Goal: Information Seeking & Learning: Learn about a topic

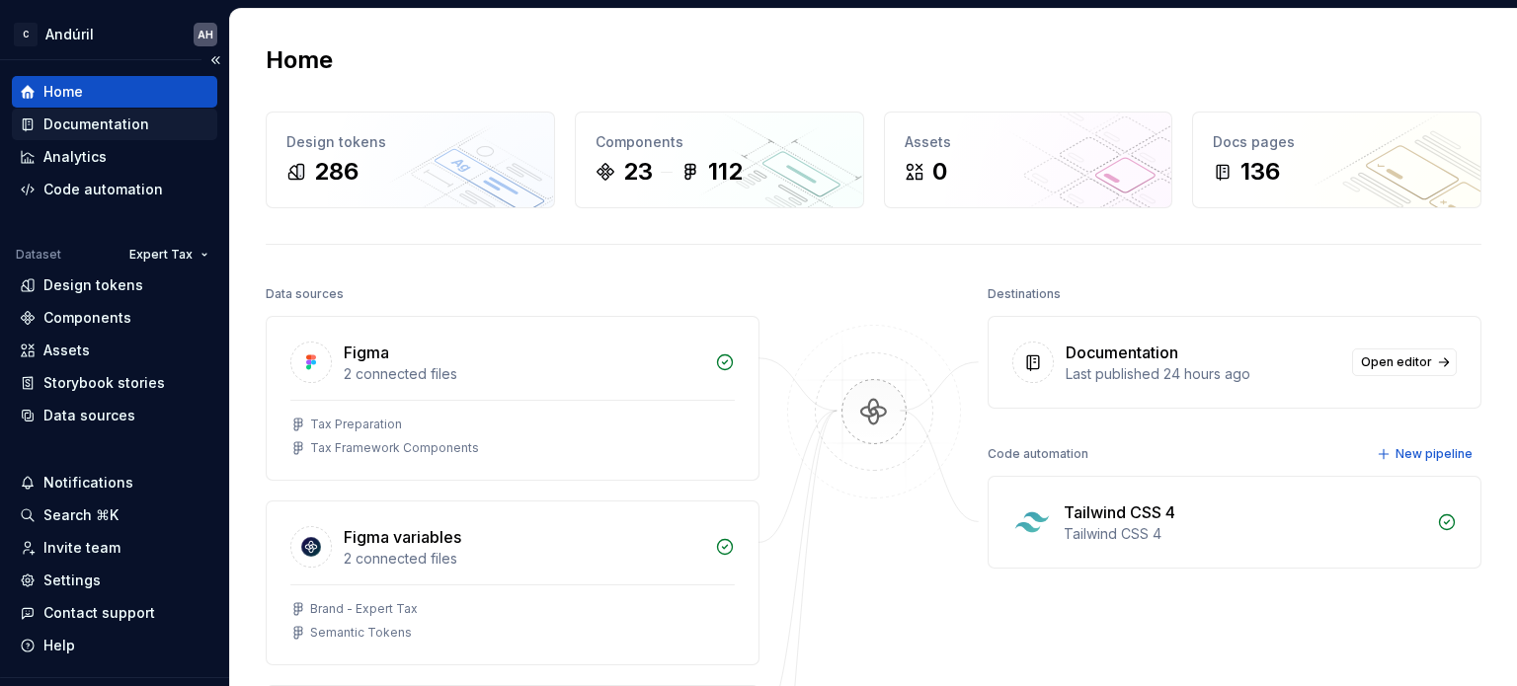
click at [71, 125] on div "Documentation" at bounding box center [96, 125] width 106 height 20
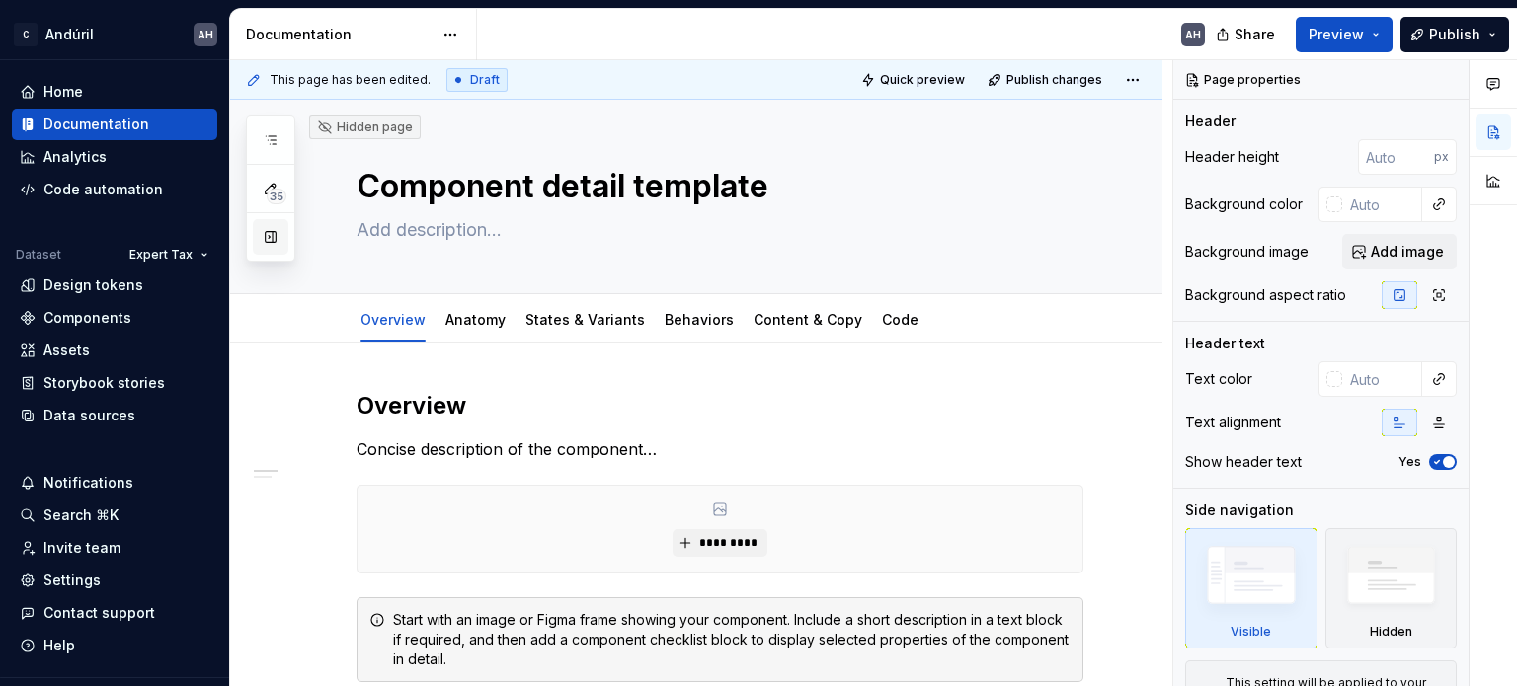
click at [269, 246] on button "button" at bounding box center [271, 237] width 36 height 36
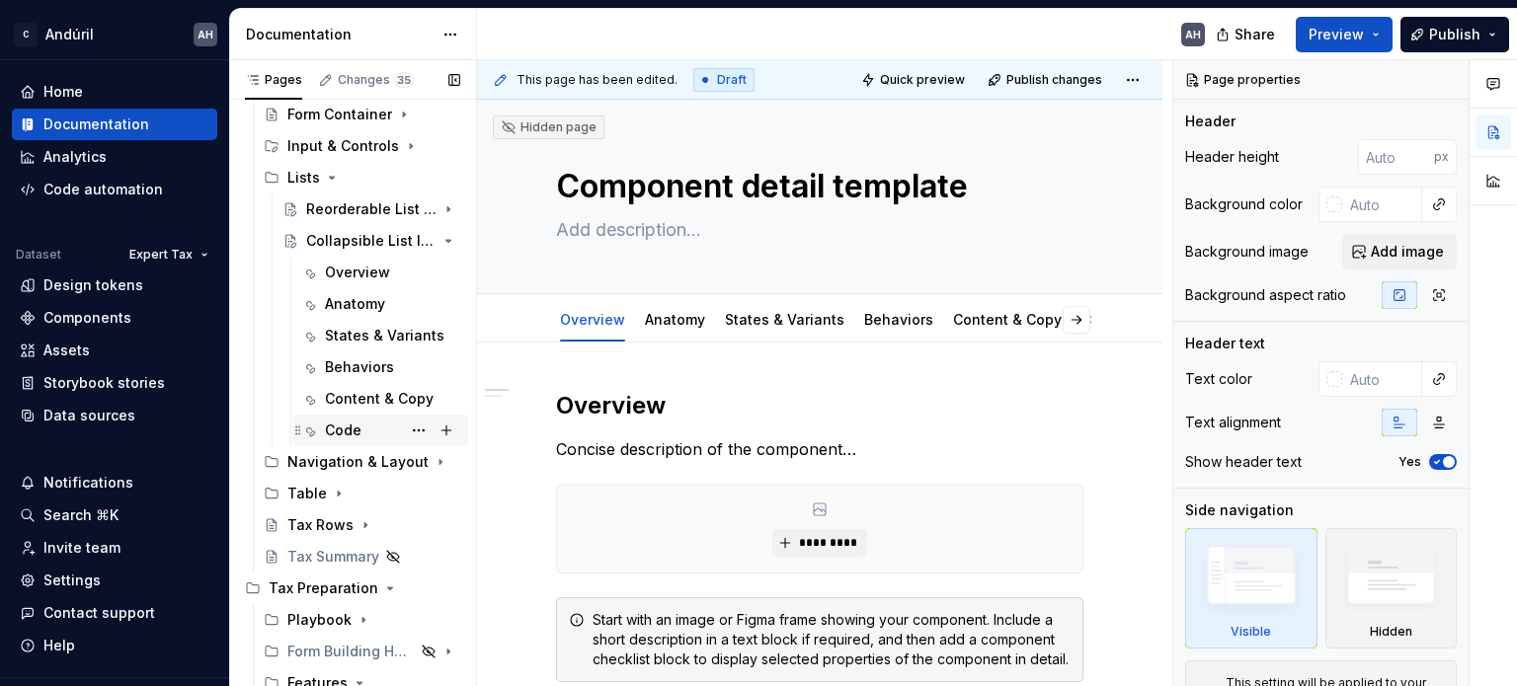
scroll to position [423, 0]
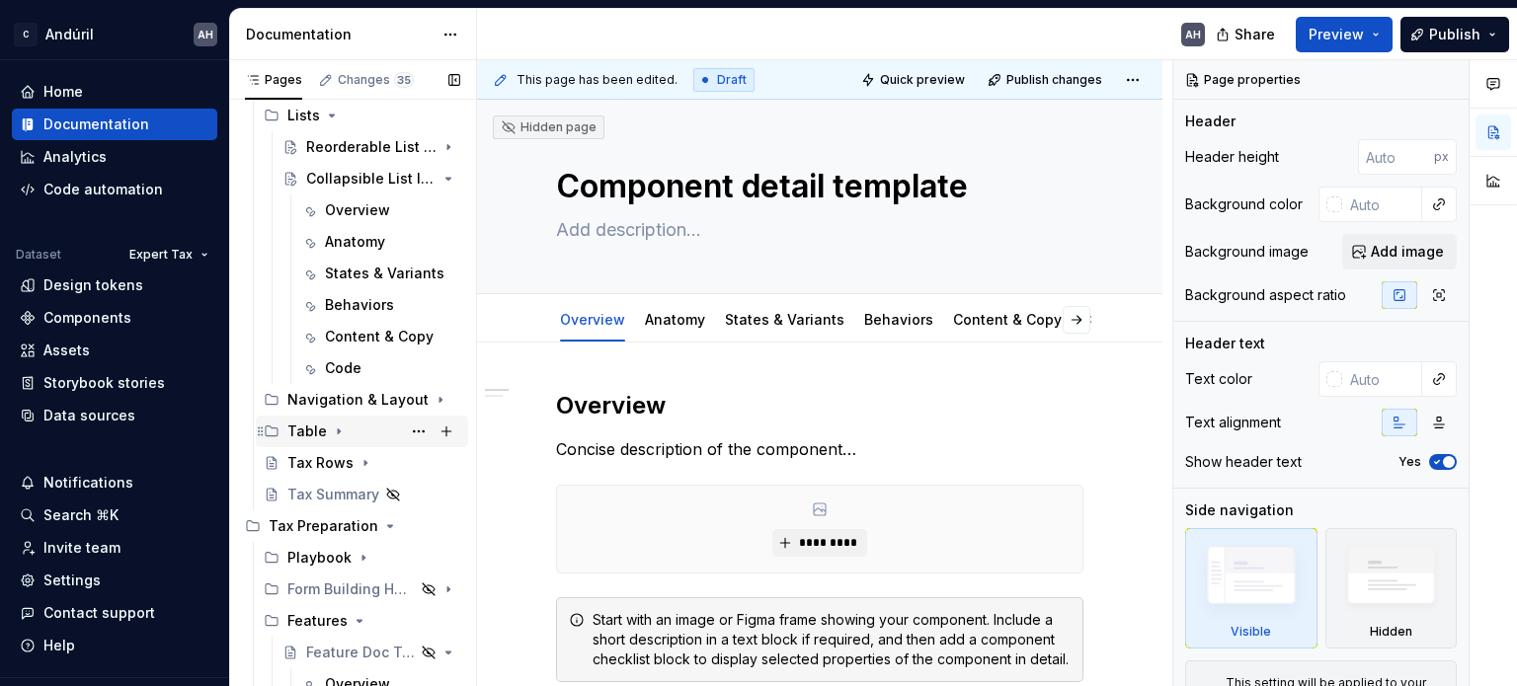
click at [337, 424] on icon "Page tree" at bounding box center [339, 432] width 16 height 16
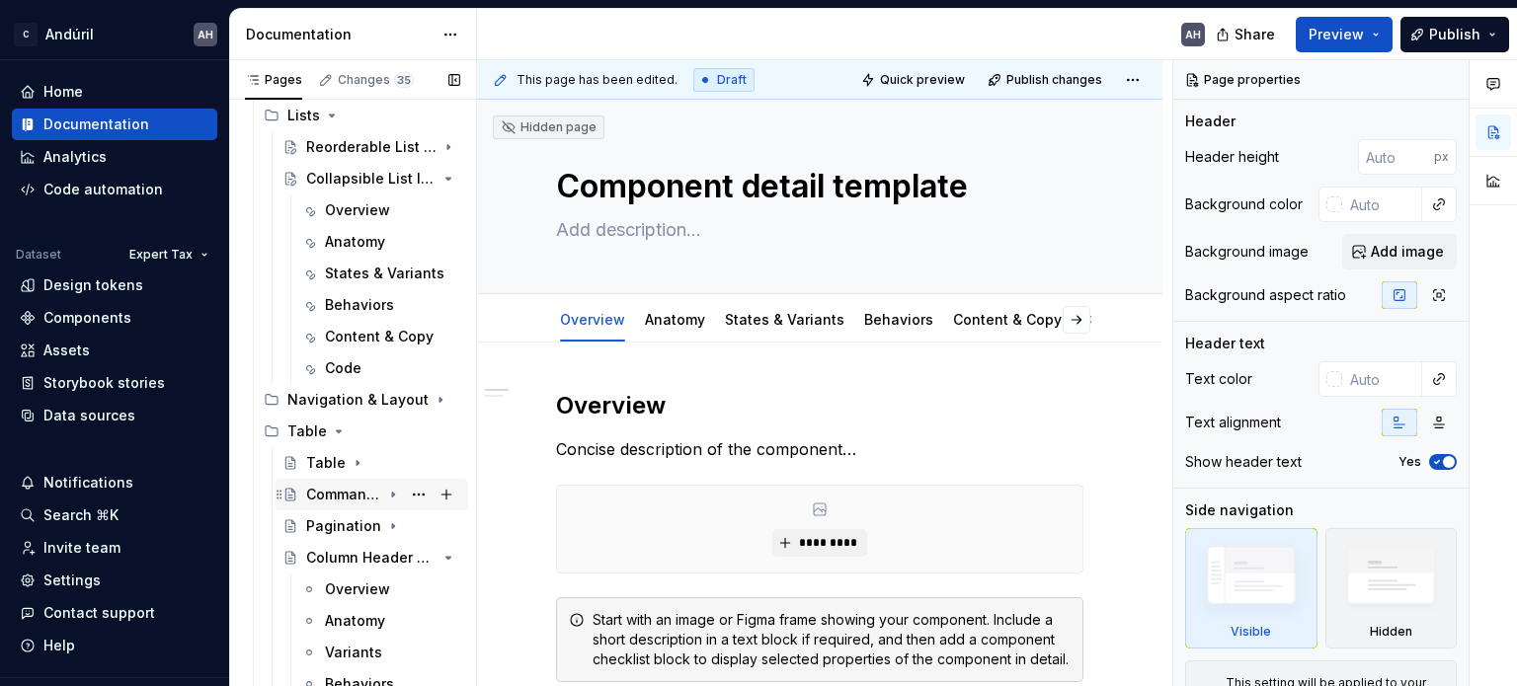
scroll to position [521, 0]
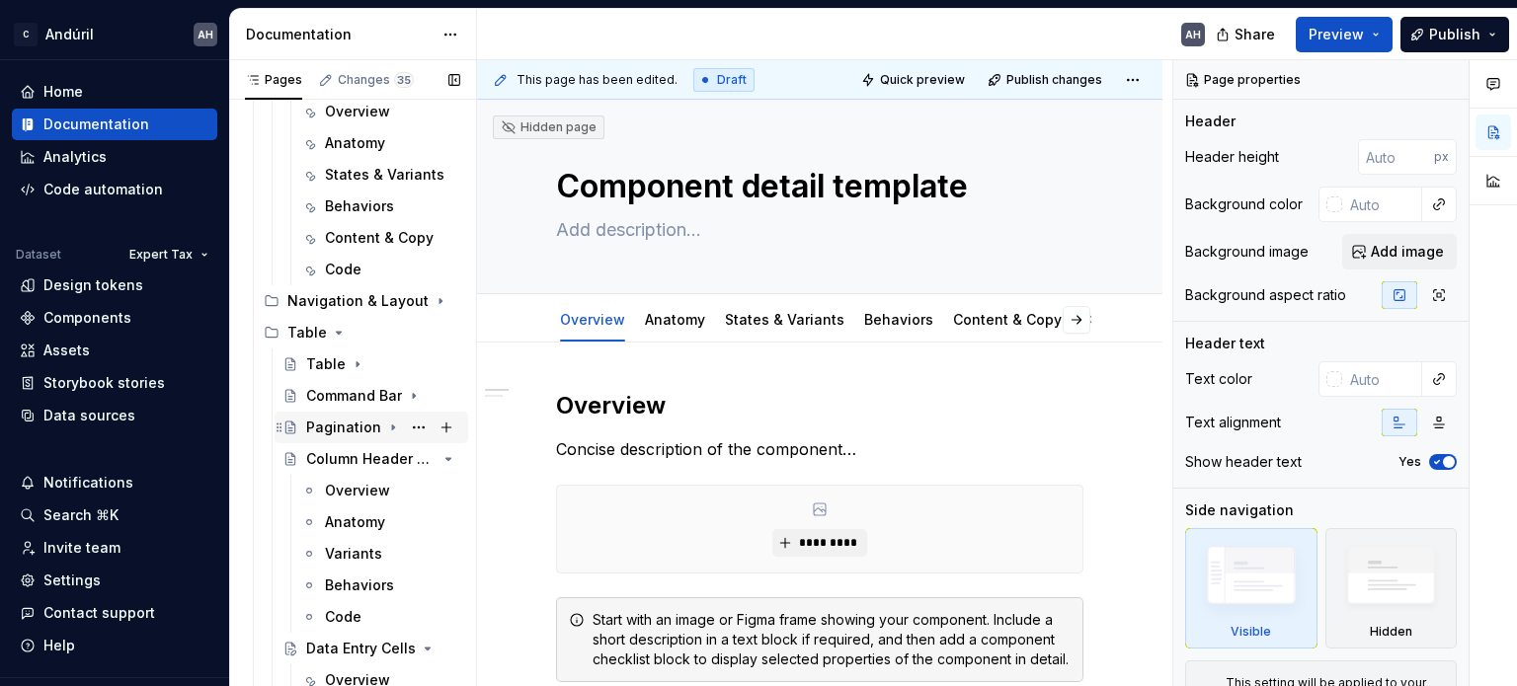
click at [340, 422] on div "Pagination" at bounding box center [343, 428] width 75 height 20
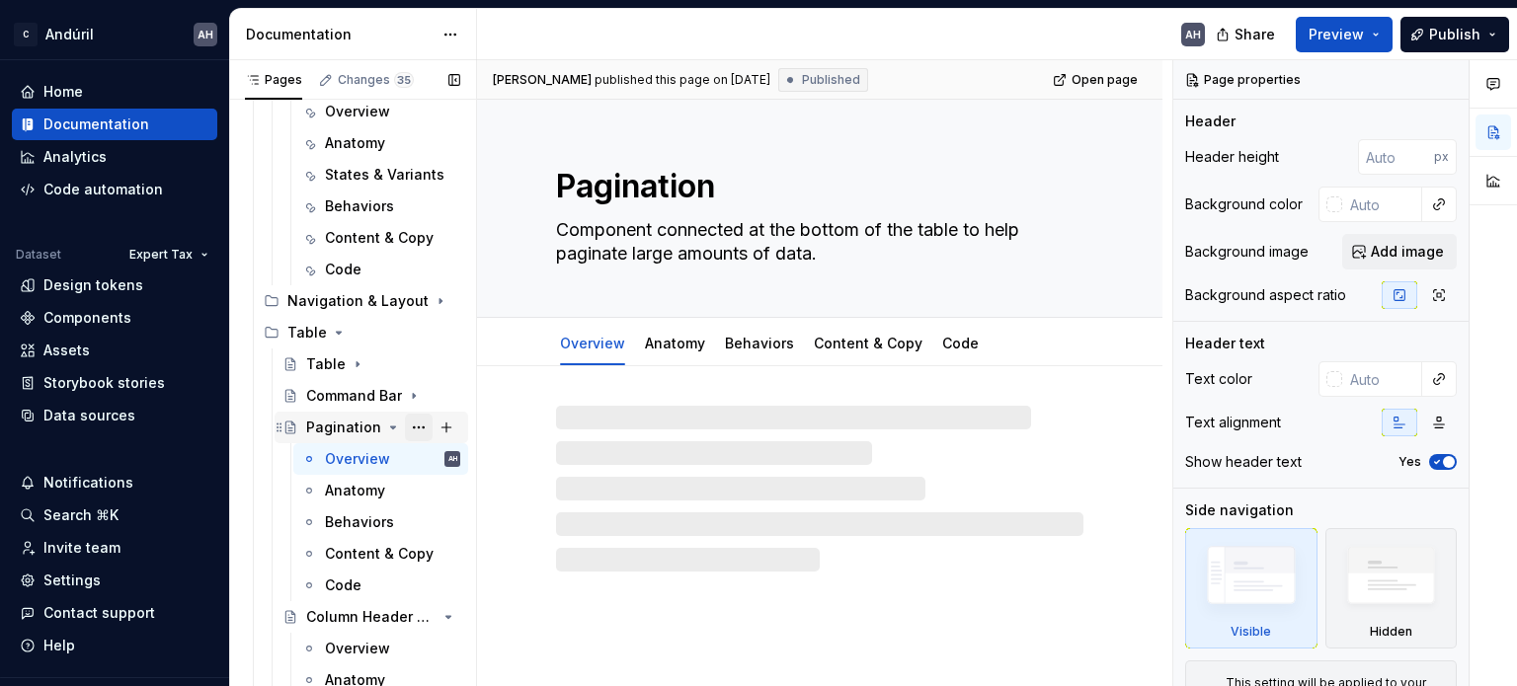
click at [411, 427] on button "Page tree" at bounding box center [419, 428] width 28 height 28
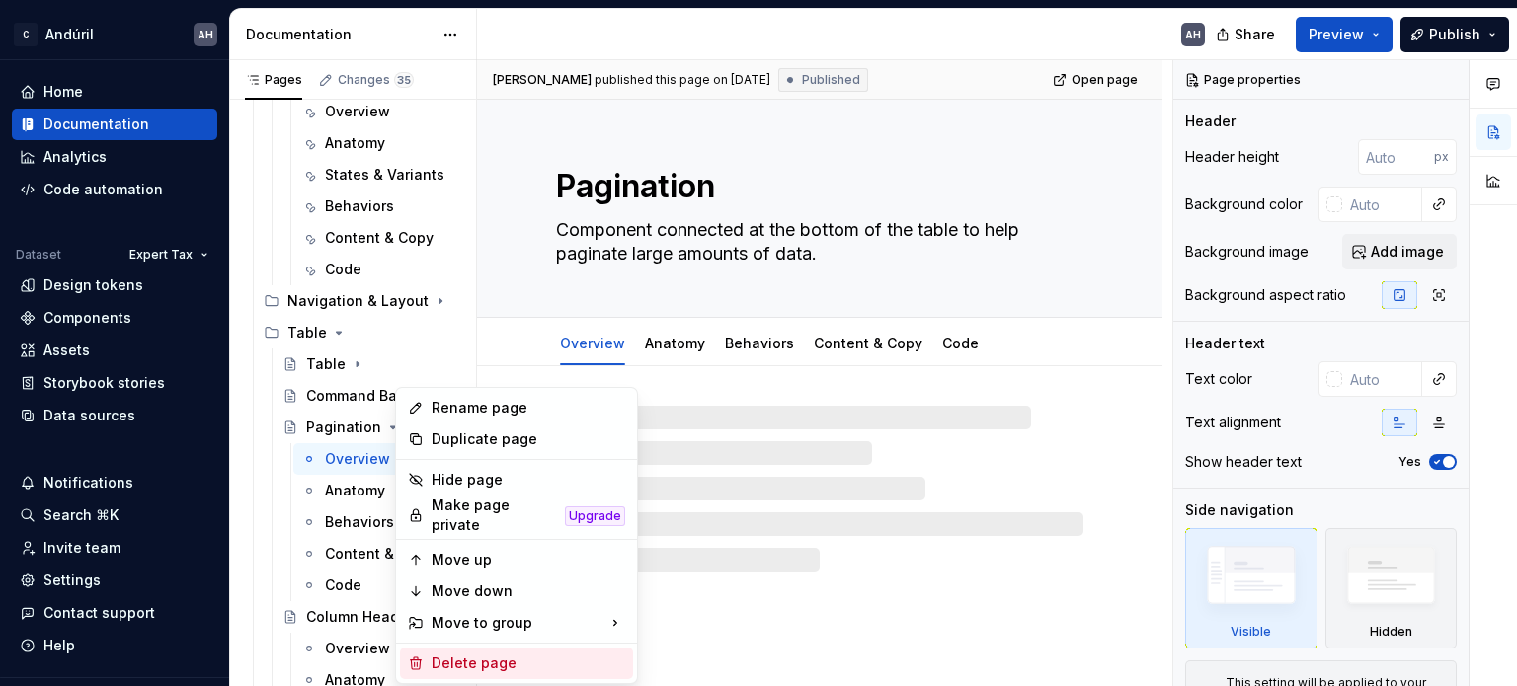
click at [463, 656] on div "Delete page" at bounding box center [528, 664] width 194 height 20
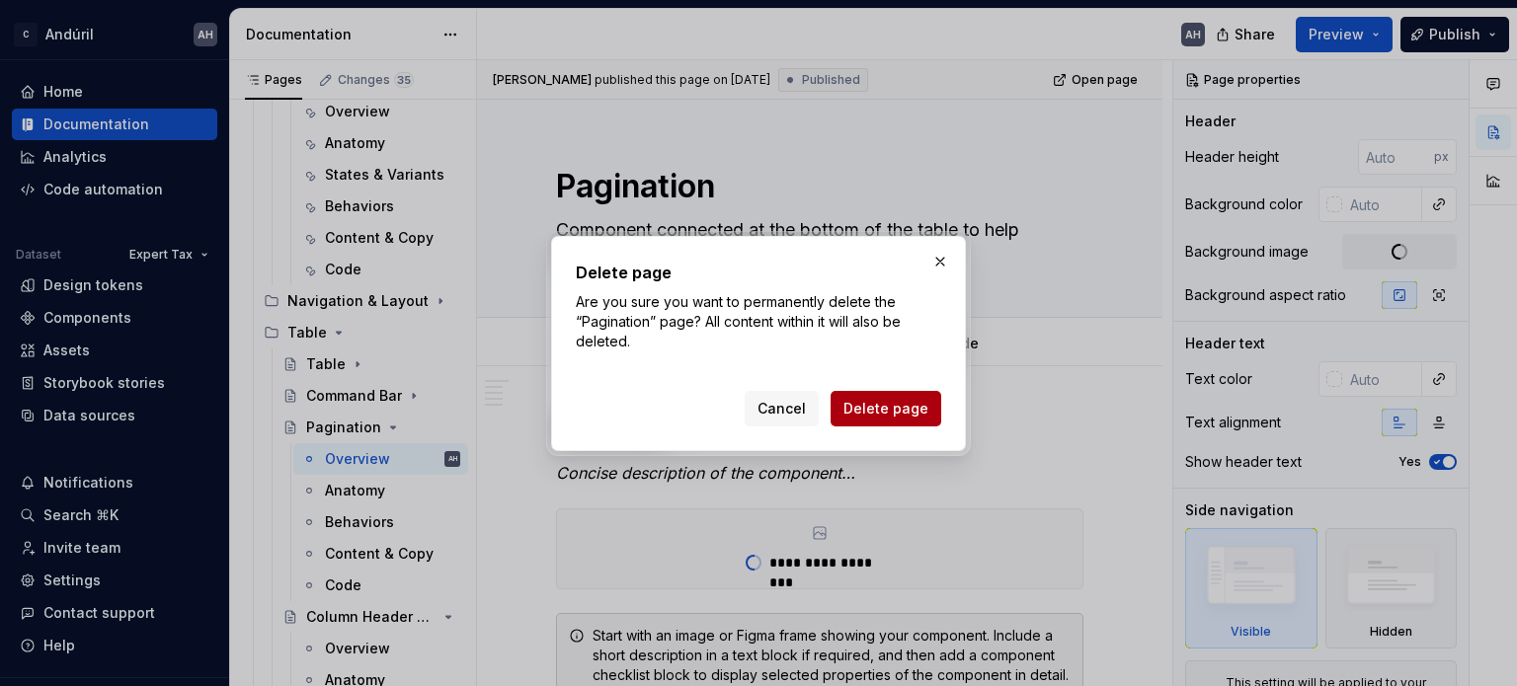
click at [896, 420] on button "Delete page" at bounding box center [885, 409] width 111 height 36
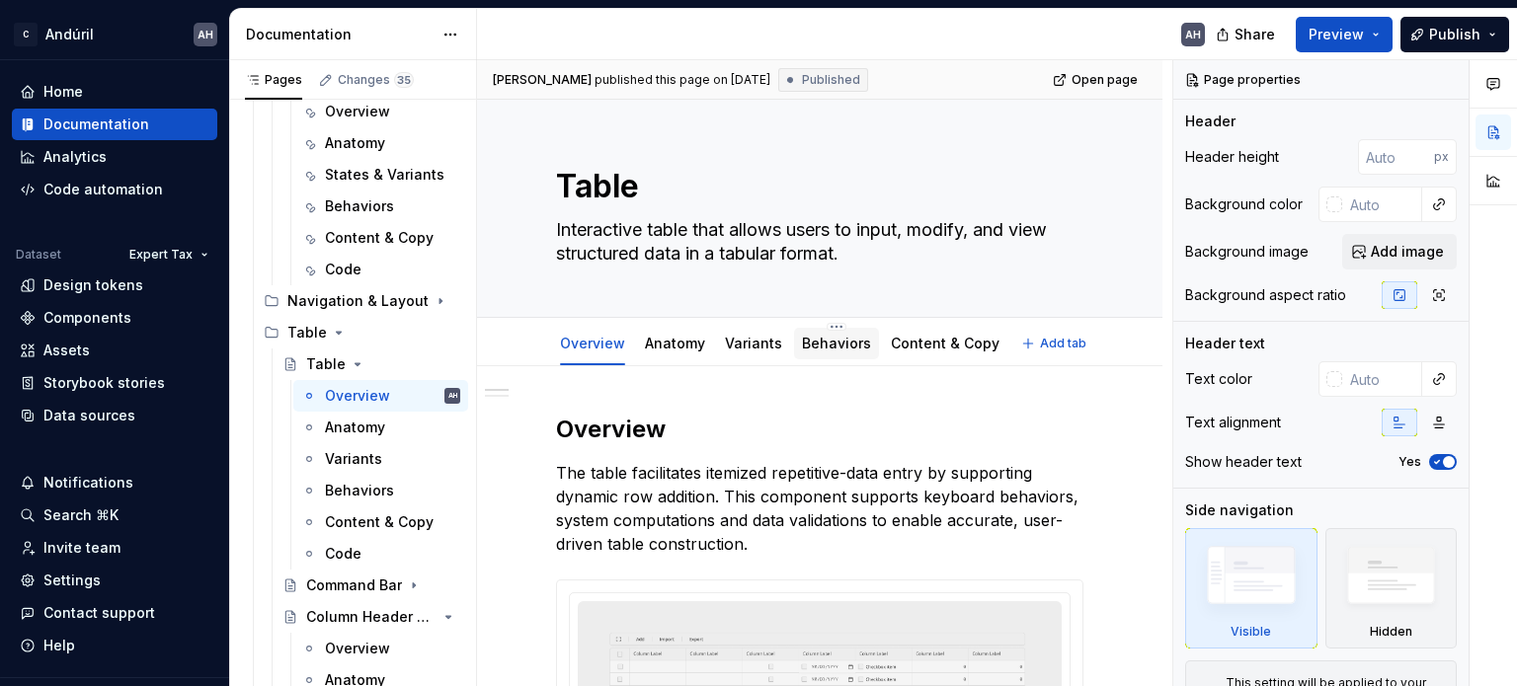
click at [830, 343] on link "Behaviors" at bounding box center [836, 343] width 69 height 17
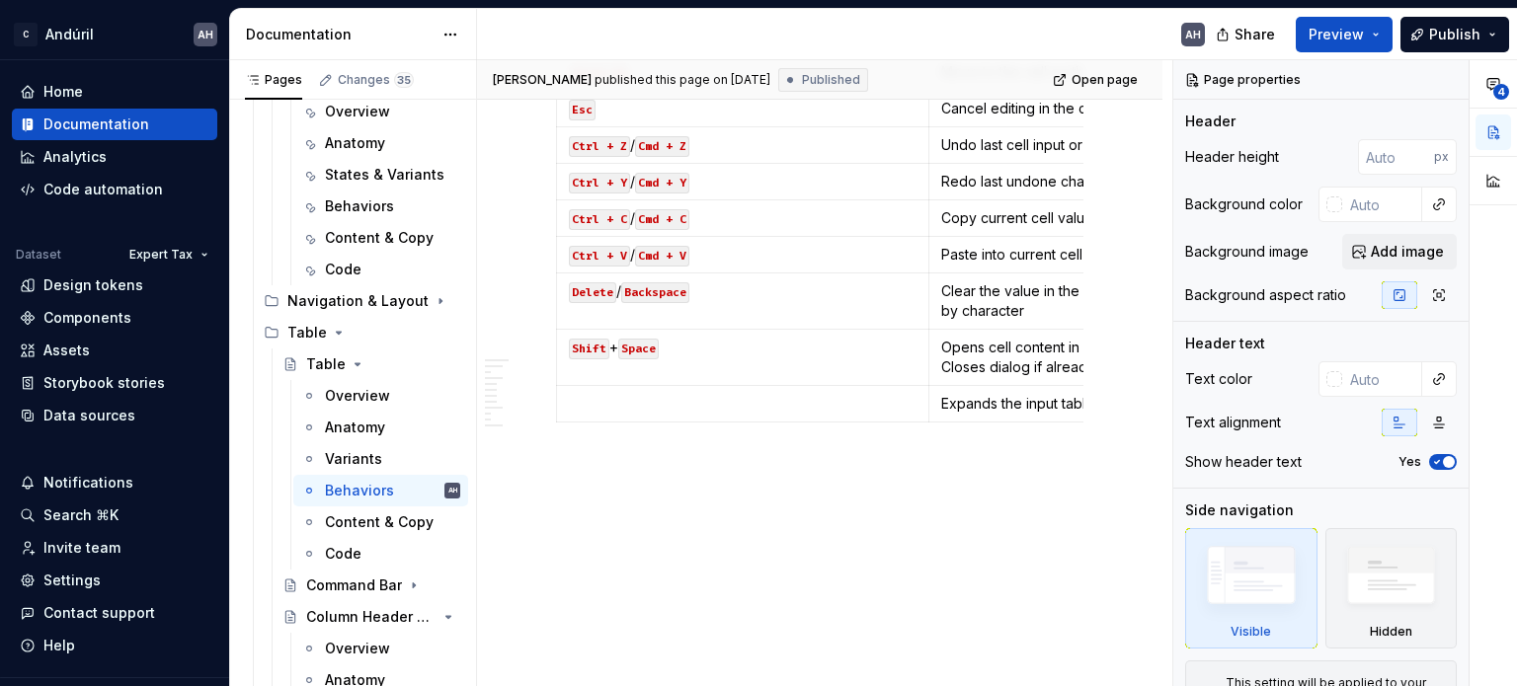
scroll to position [5205, 0]
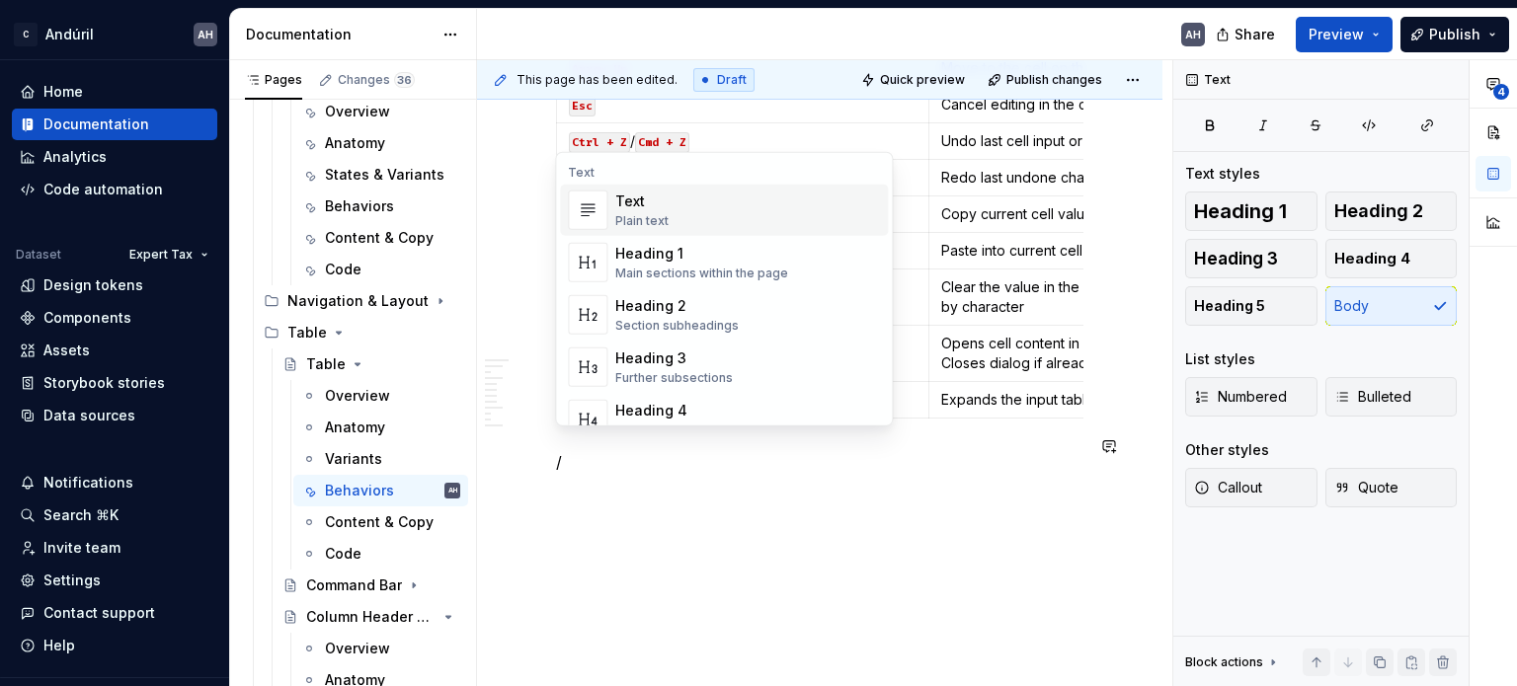
type textarea "*"
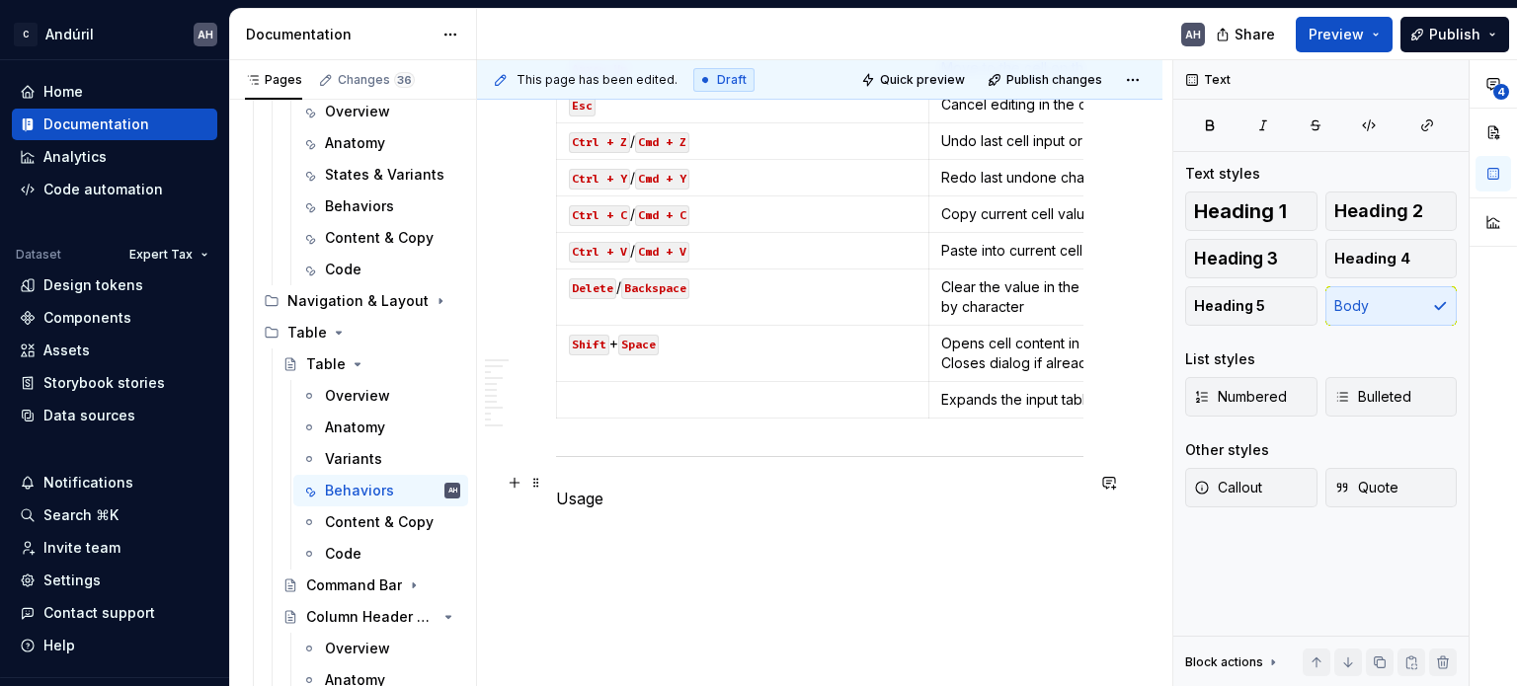
click at [593, 487] on p "Usage" at bounding box center [819, 499] width 527 height 24
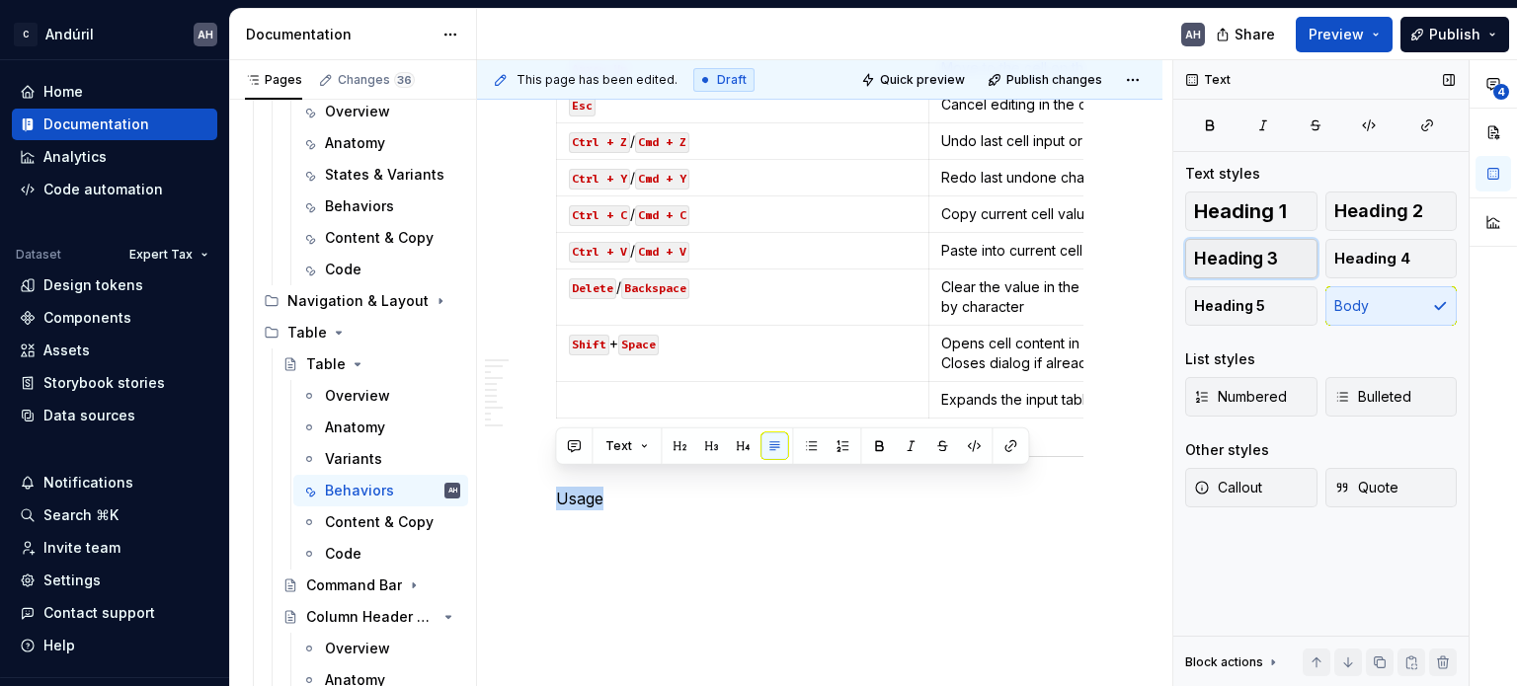
click at [1280, 246] on button "Heading 3" at bounding box center [1251, 258] width 132 height 39
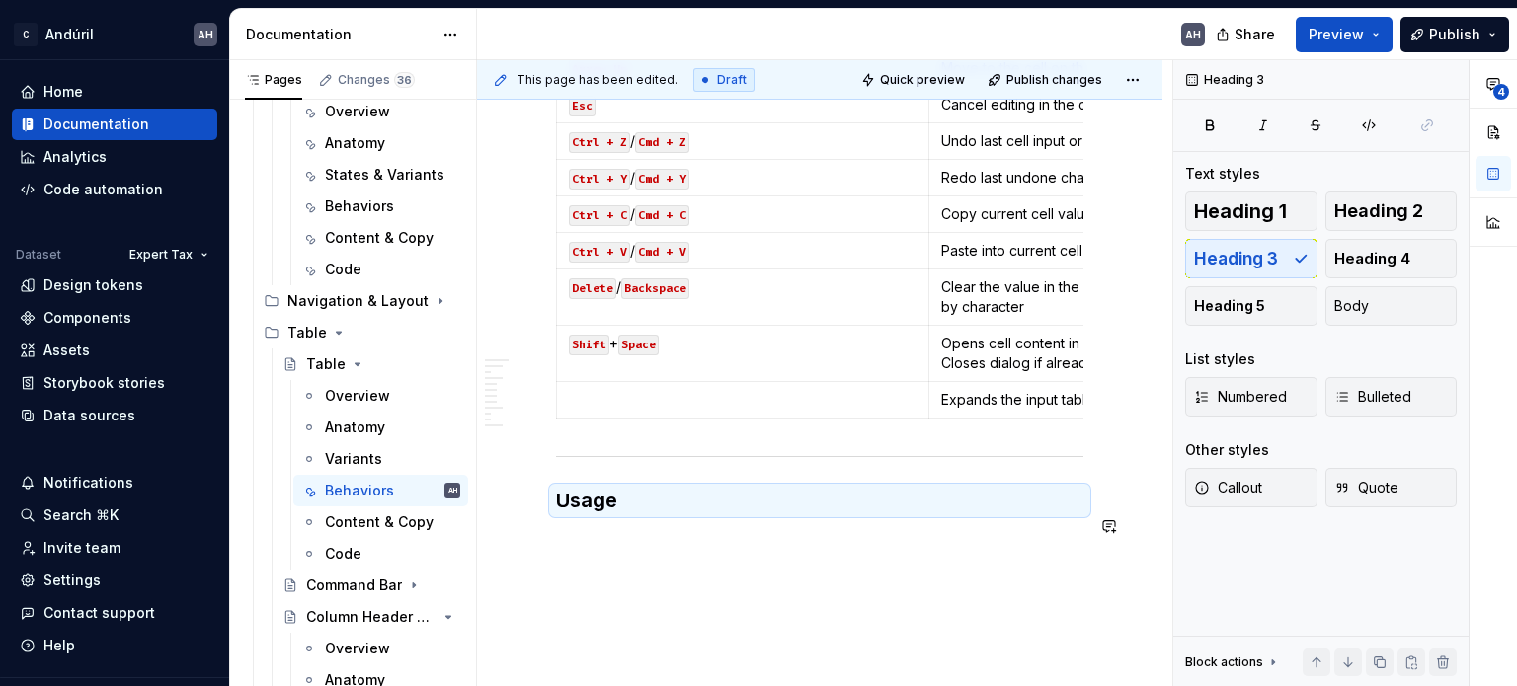
click at [650, 596] on div "This page has been edited. Draft Quick preview Publish changes Table Interactiv…" at bounding box center [824, 373] width 695 height 627
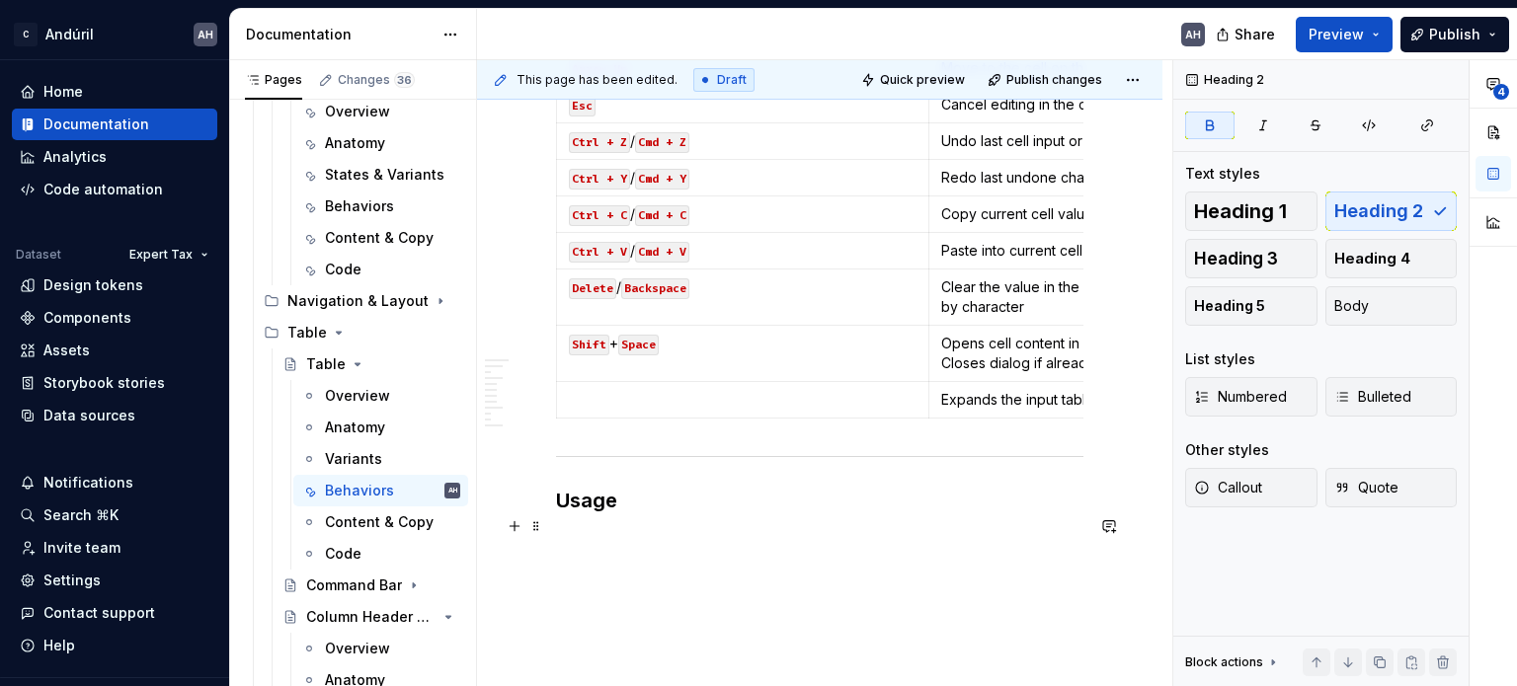
click at [581, 530] on p at bounding box center [819, 542] width 527 height 24
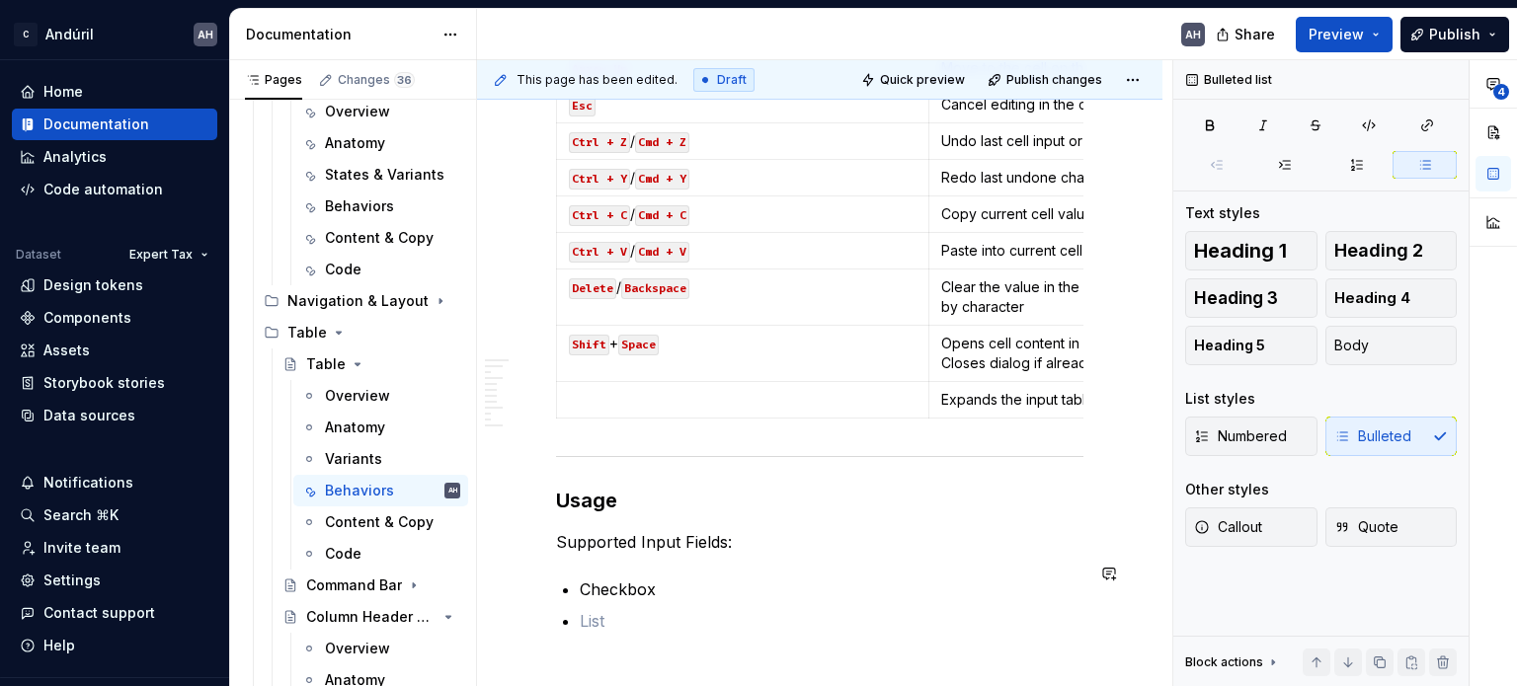
click at [724, 578] on p "Checkbox" at bounding box center [832, 590] width 504 height 24
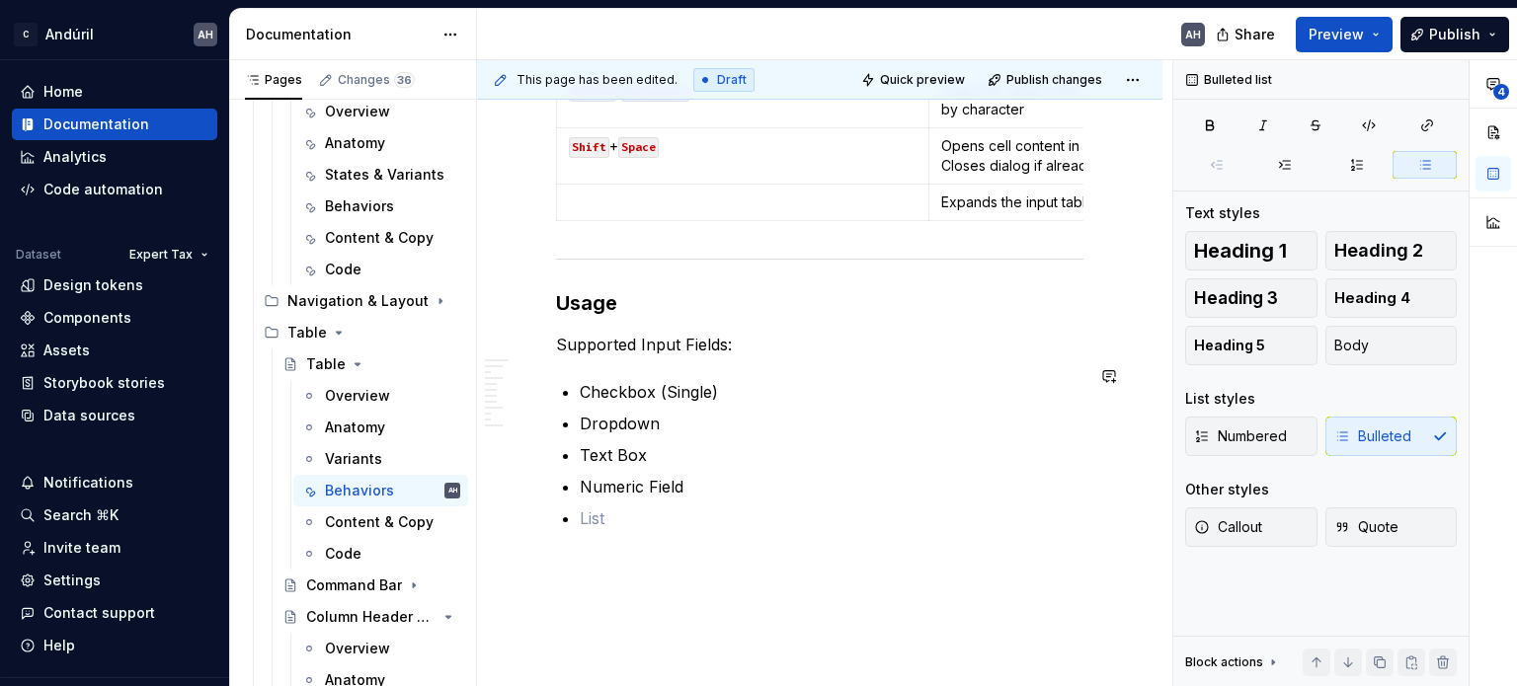
scroll to position [5406, 0]
click at [608, 506] on p at bounding box center [832, 516] width 504 height 24
click at [739, 330] on p "Supported Input Fields:" at bounding box center [819, 342] width 527 height 24
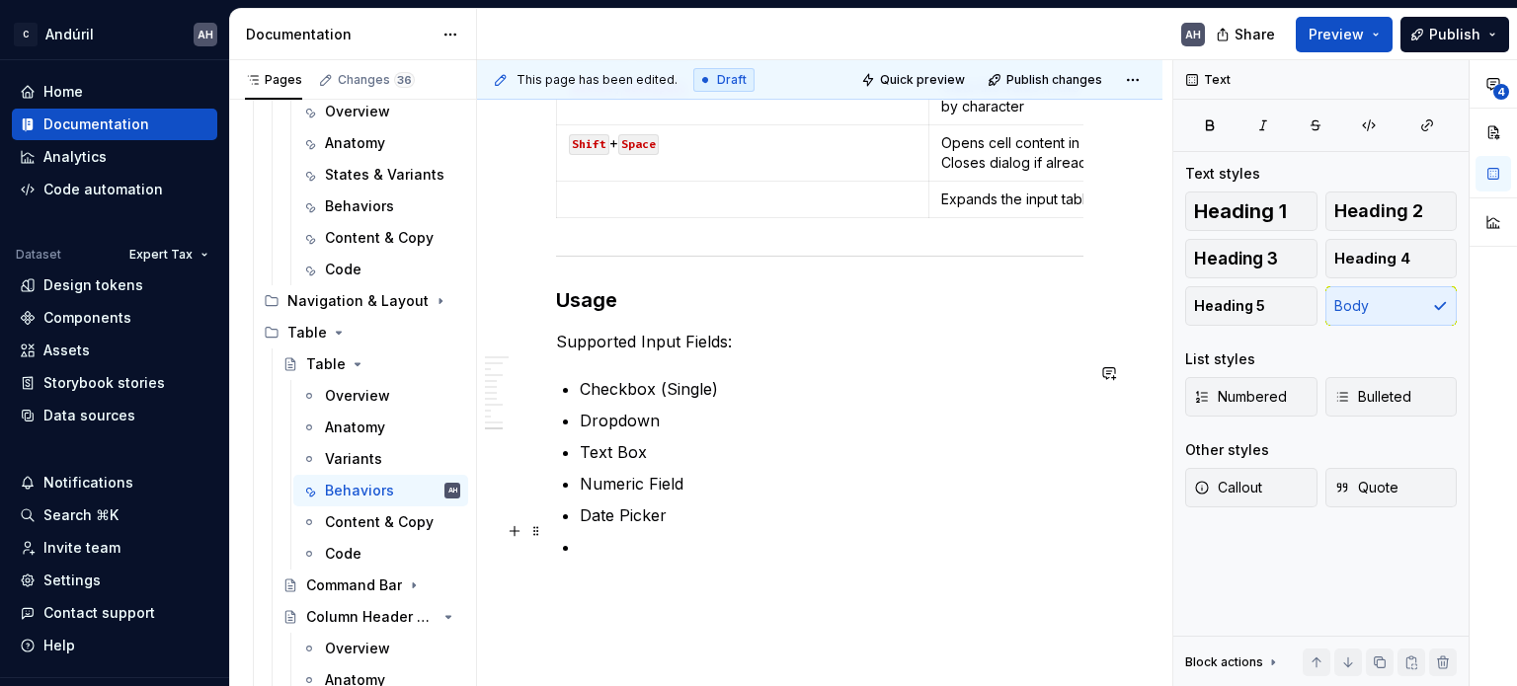
click at [605, 535] on p at bounding box center [832, 547] width 504 height 24
click at [636, 548] on p "Input Revisando" at bounding box center [819, 560] width 527 height 24
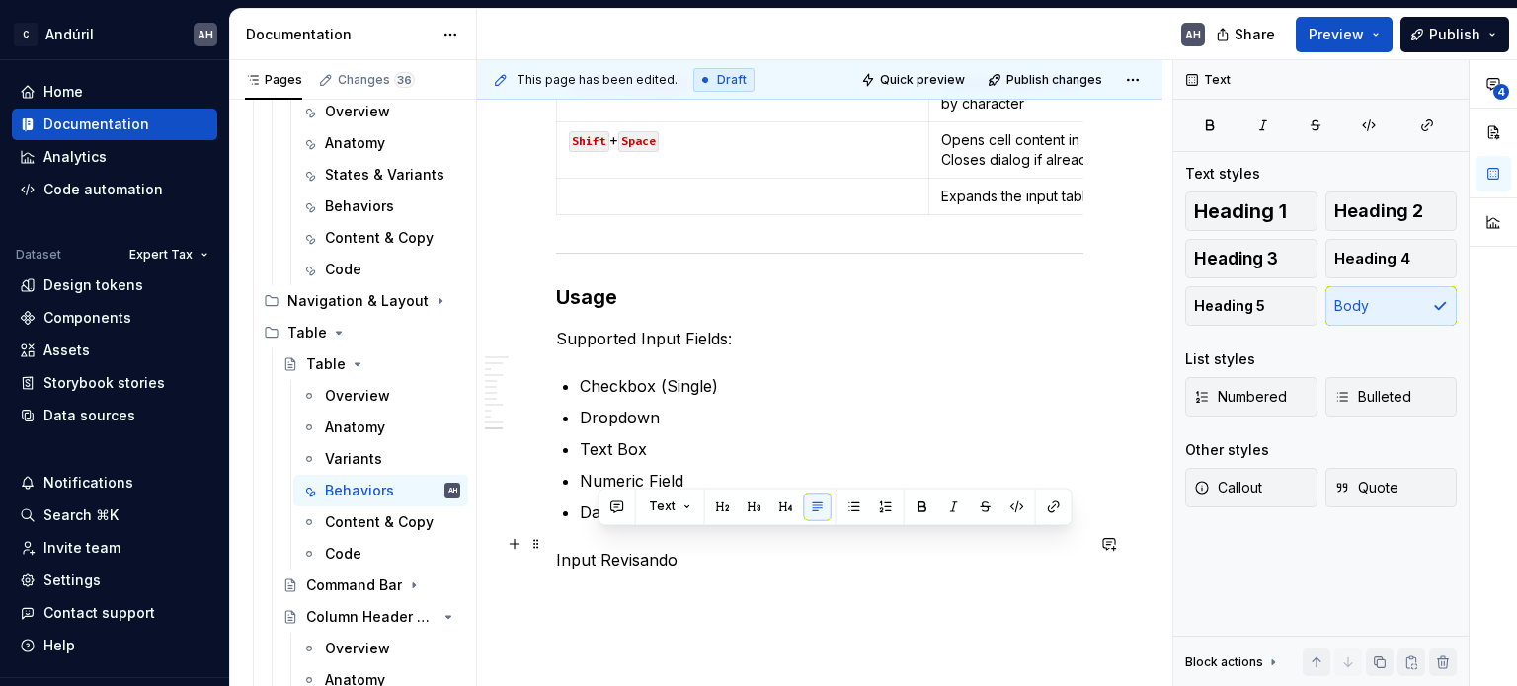
click at [636, 548] on p "Input Revisando" at bounding box center [819, 560] width 527 height 24
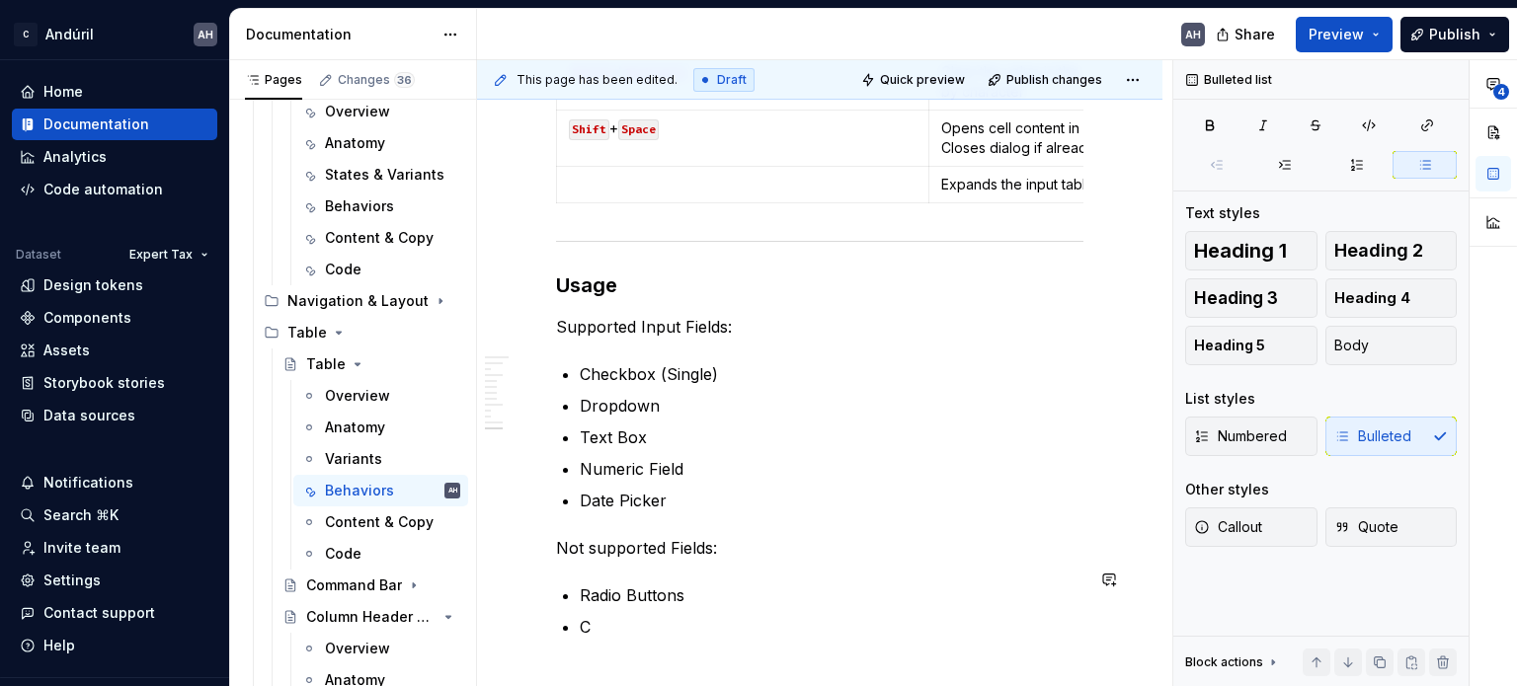
scroll to position [5452, 0]
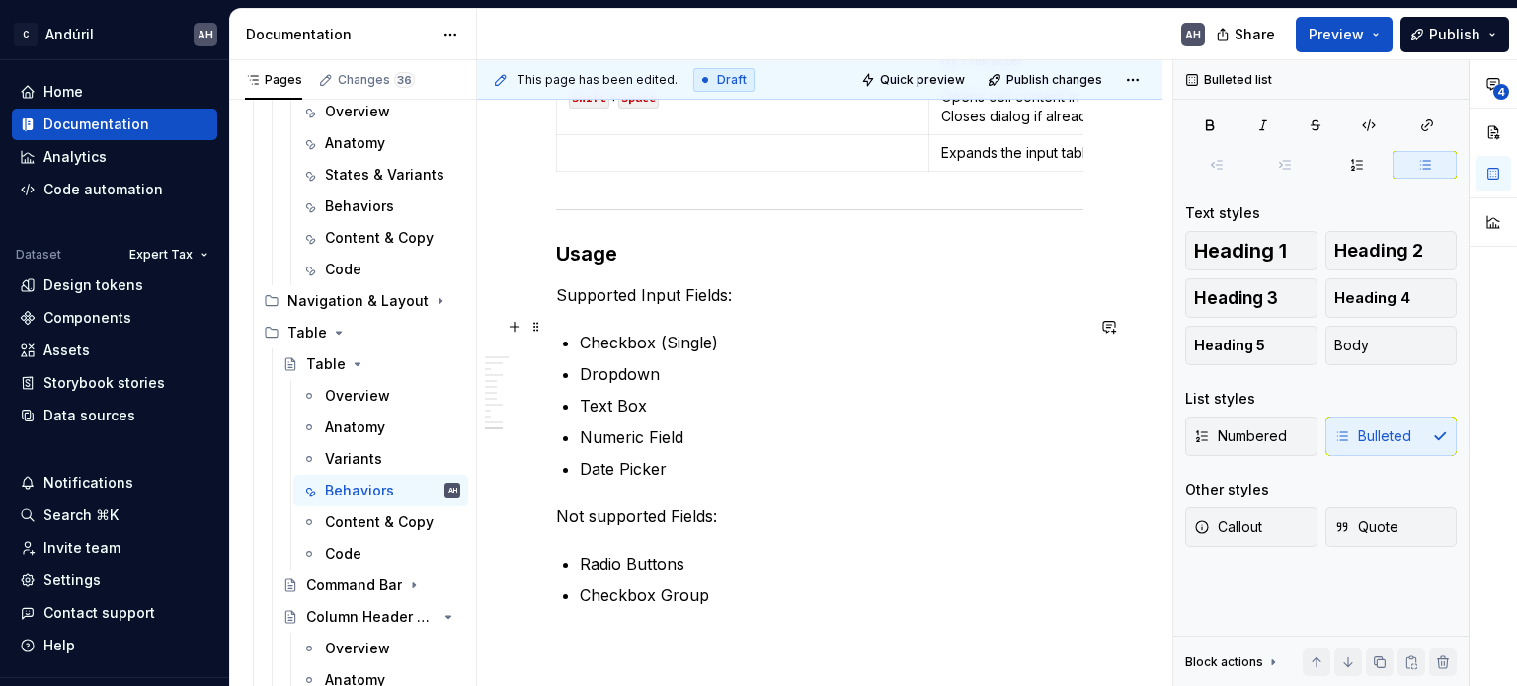
click at [582, 331] on p "Checkbox (Single)" at bounding box center [832, 343] width 504 height 24
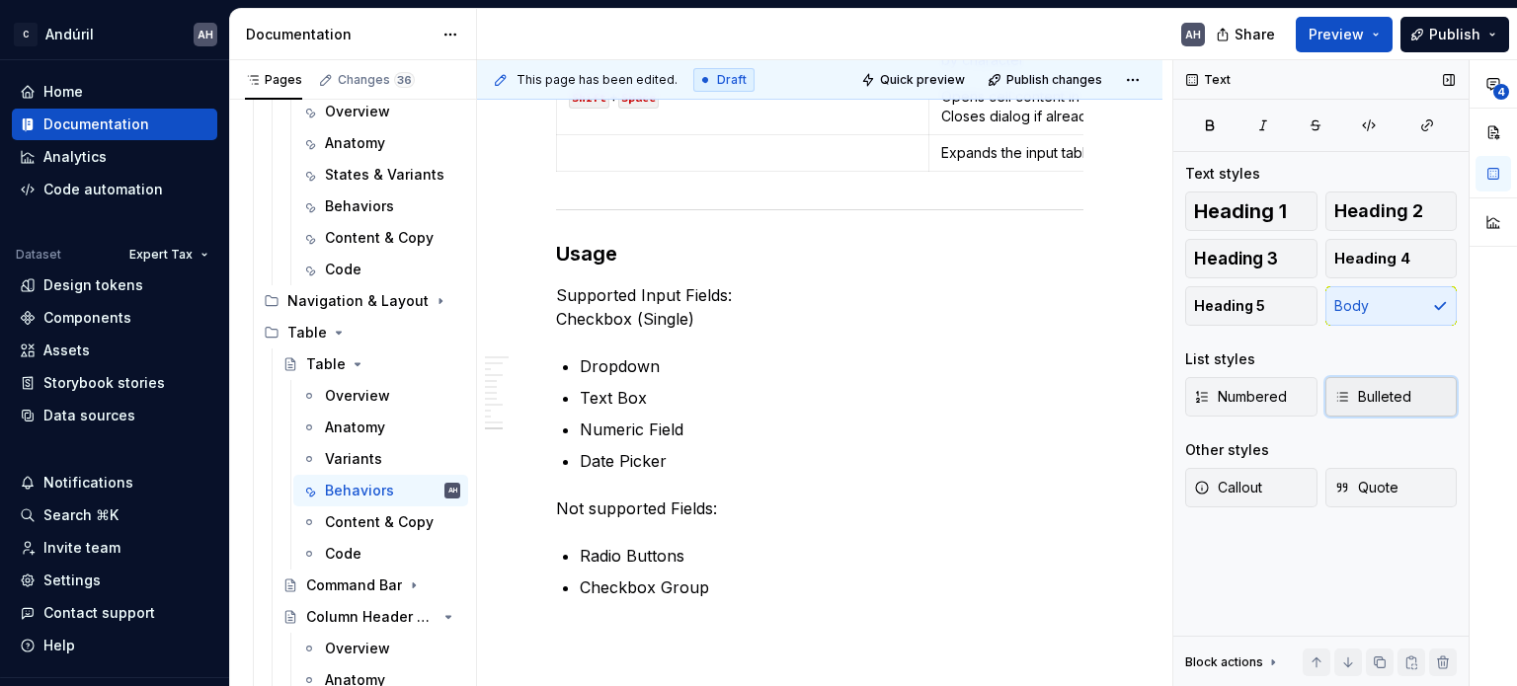
click at [1373, 409] on button "Bulleted" at bounding box center [1391, 396] width 132 height 39
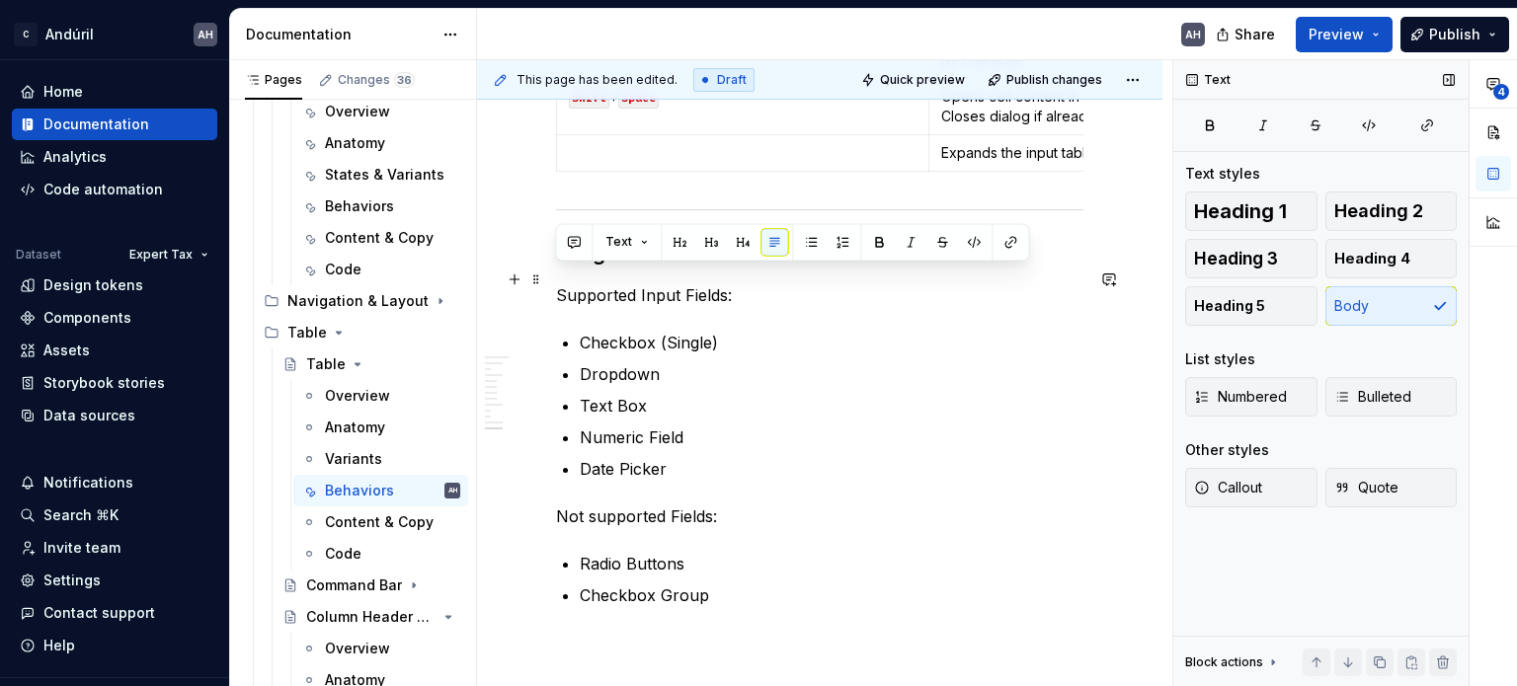
drag, startPoint x: 739, startPoint y: 280, endPoint x: 553, endPoint y: 274, distance: 185.7
click at [610, 505] on p "Not supported Fields:" at bounding box center [819, 517] width 527 height 24
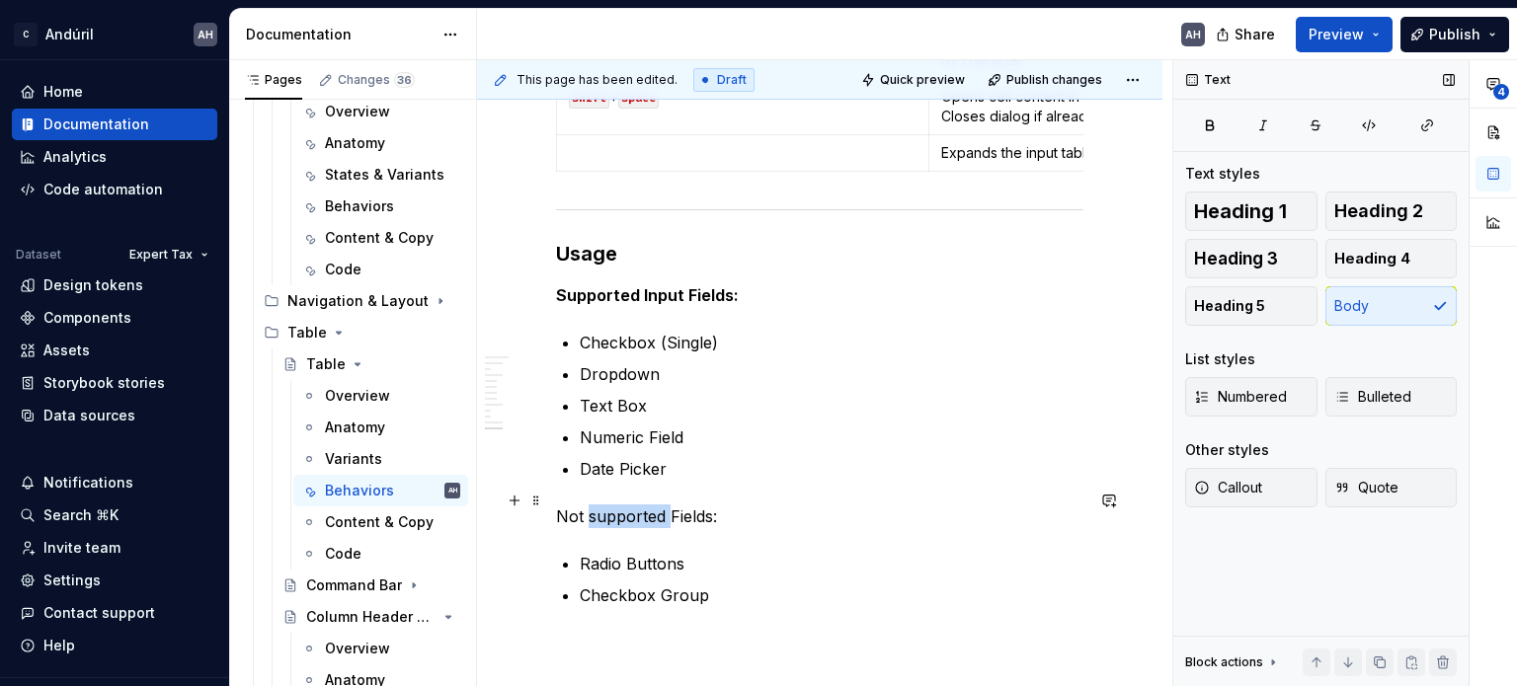
click at [610, 505] on p "Not supported Fields:" at bounding box center [819, 517] width 527 height 24
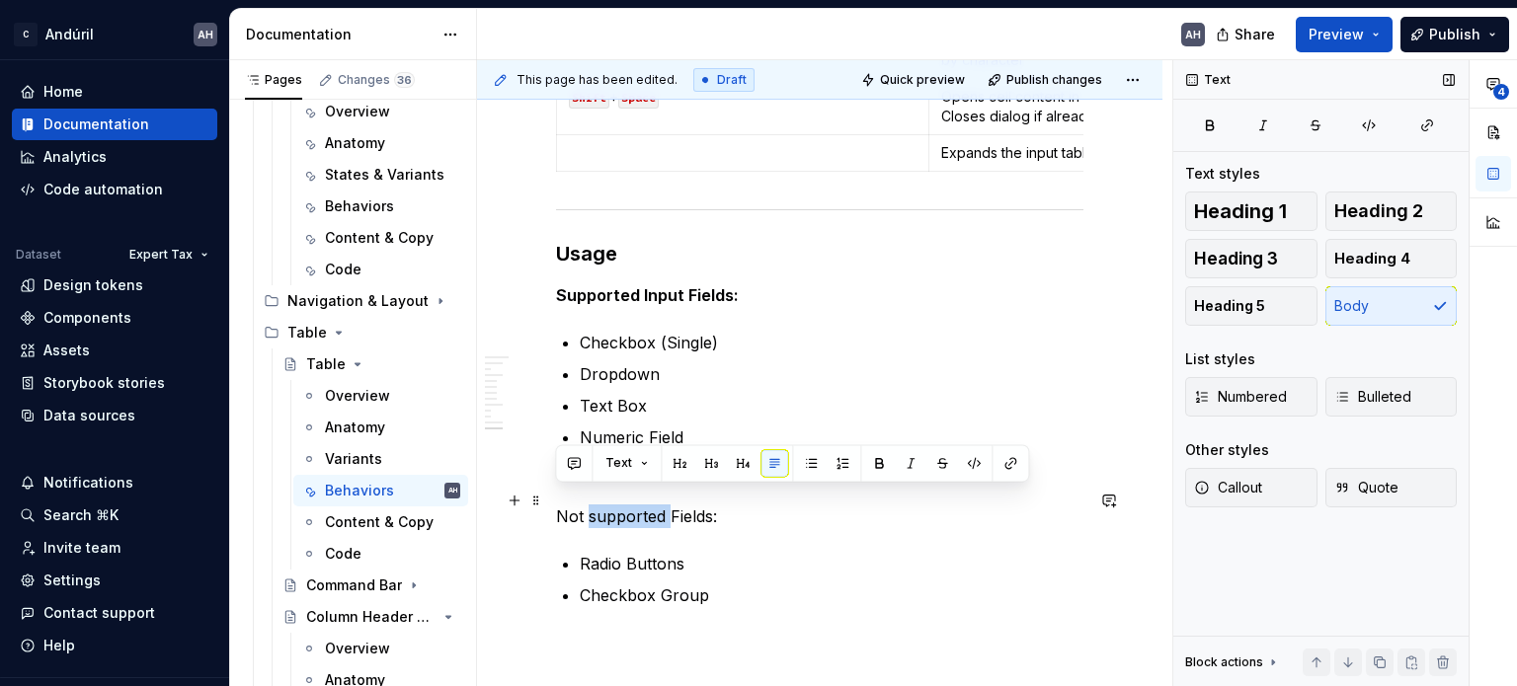
click at [610, 505] on p "Not supported Fields:" at bounding box center [819, 517] width 527 height 24
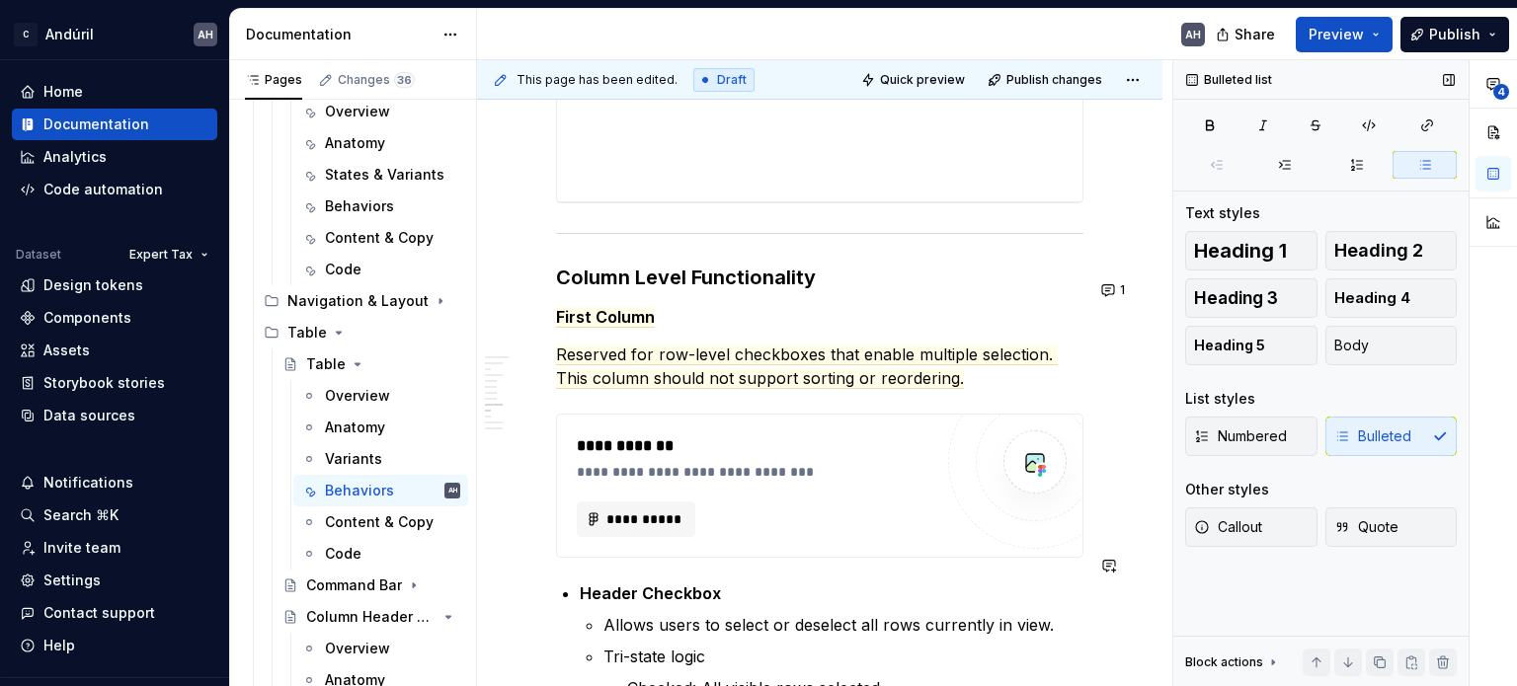
scroll to position [3668, 0]
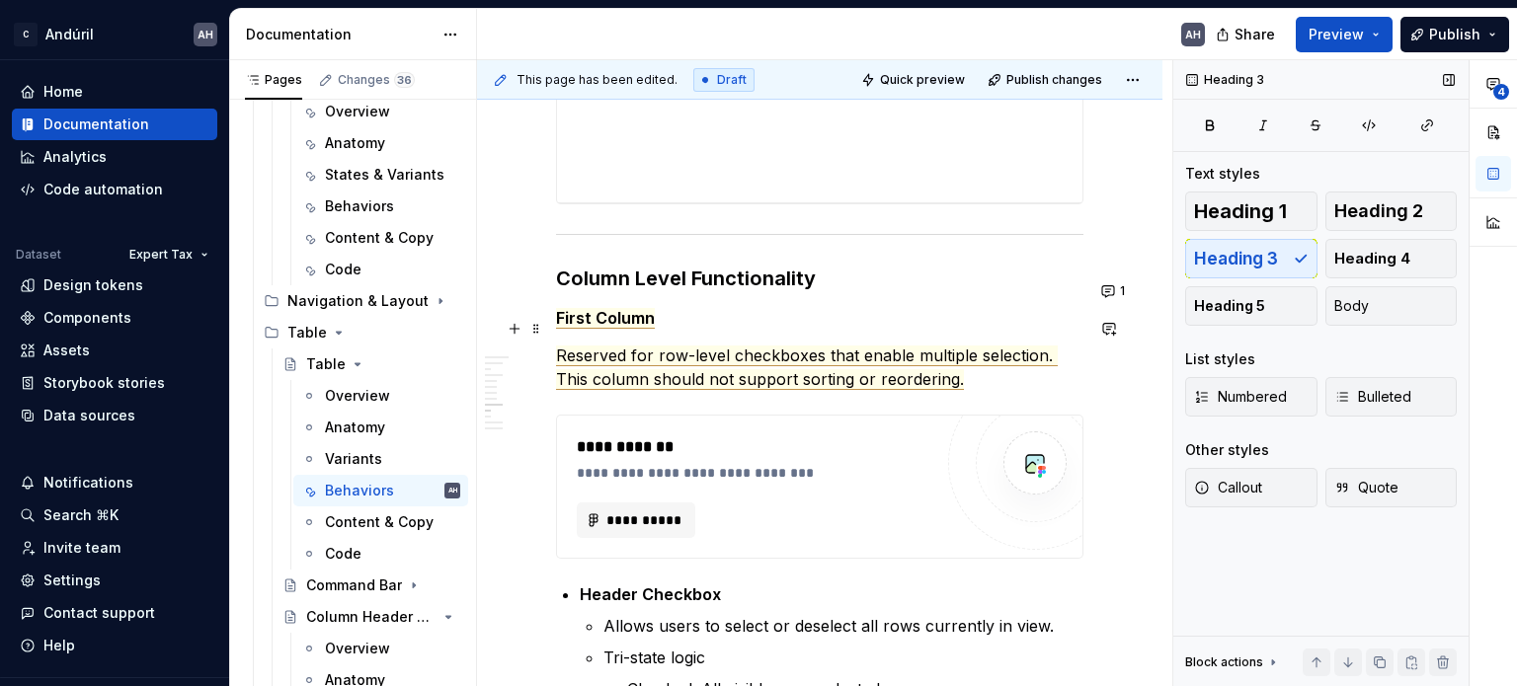
click at [716, 346] on span "Reserved for row-level checkboxes that enable multiple selection. This column s…" at bounding box center [807, 368] width 502 height 44
click at [970, 346] on p "Reserved for row-level checkboxes that enable multiple selection. This column s…" at bounding box center [819, 367] width 527 height 47
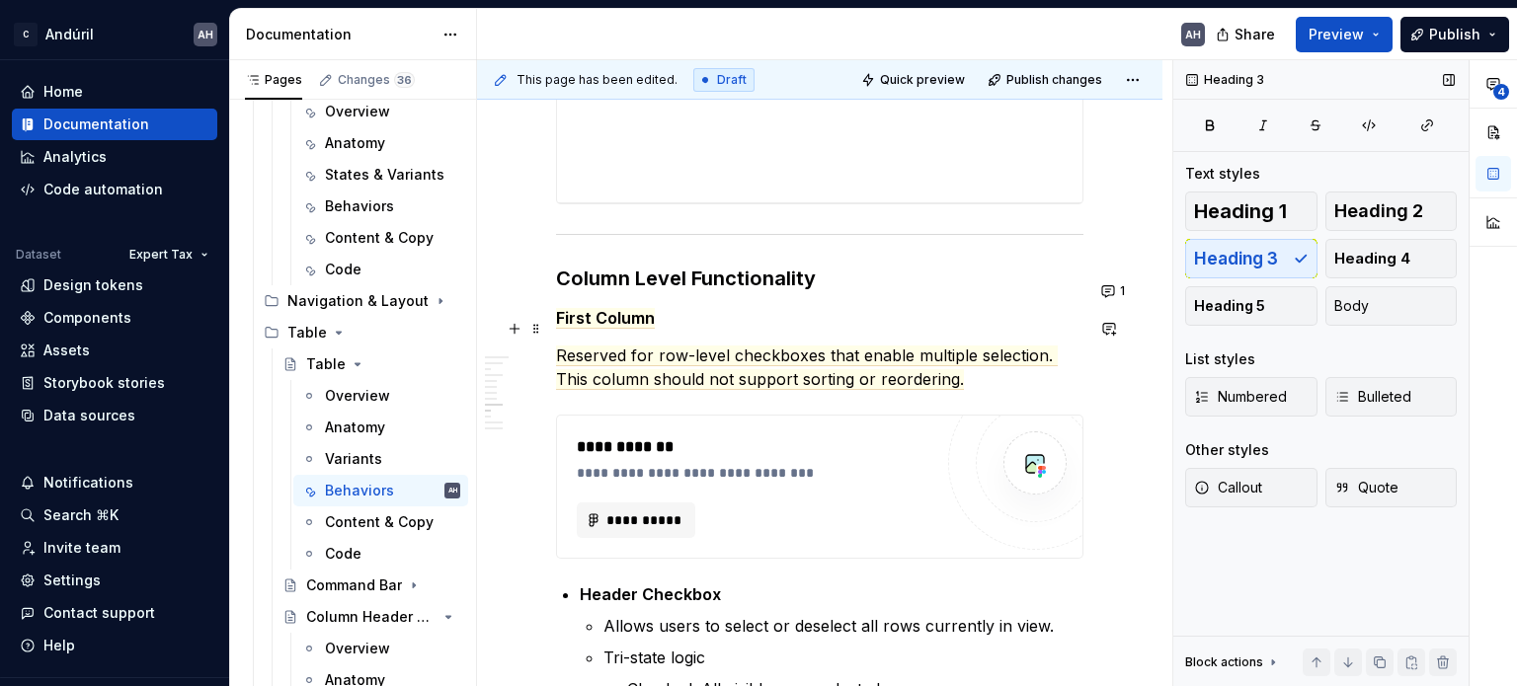
click at [956, 358] on p "Reserved for row-level checkboxes that enable multiple selection. This column s…" at bounding box center [819, 367] width 527 height 47
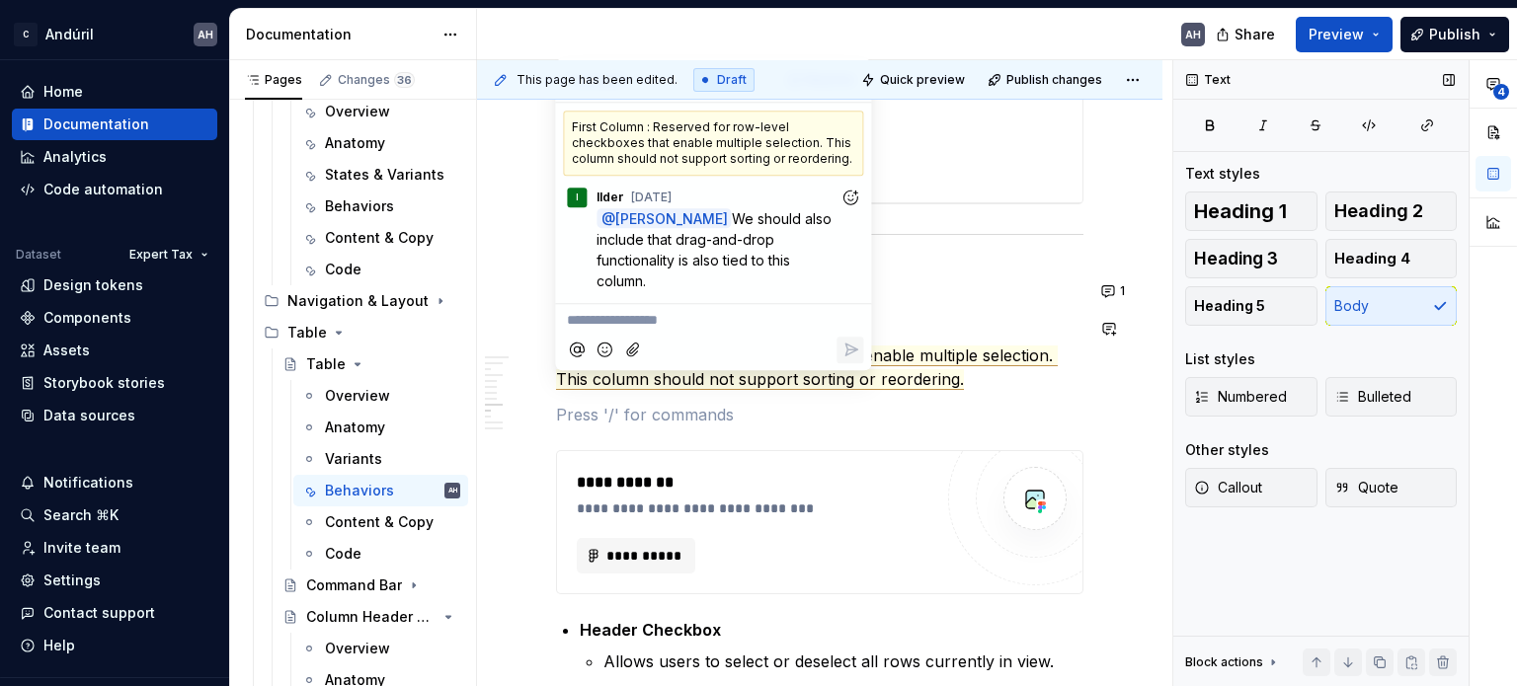
click at [967, 350] on p "Reserved for row-level checkboxes that enable multiple selection. This column s…" at bounding box center [819, 367] width 527 height 47
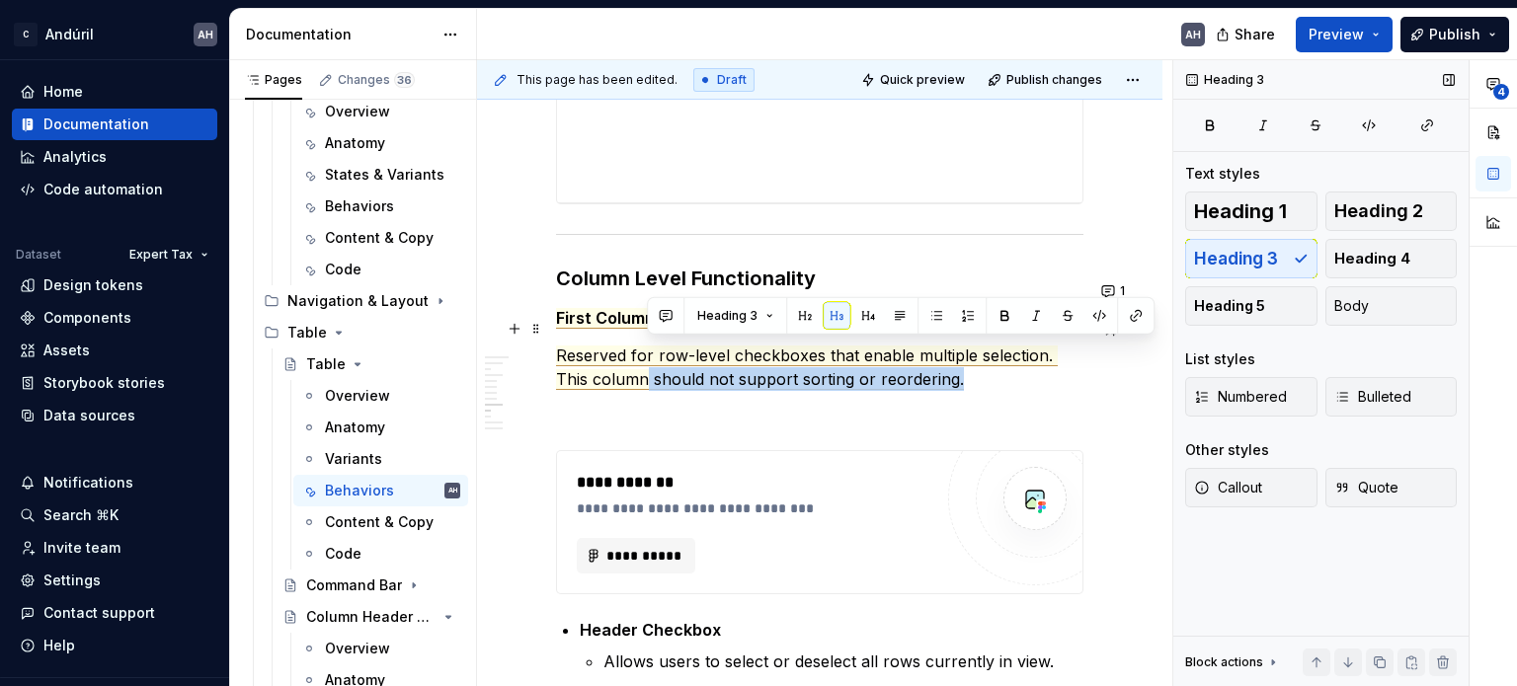
drag, startPoint x: 963, startPoint y: 353, endPoint x: 647, endPoint y: 354, distance: 315.9
click at [647, 354] on p "Reserved for row-level checkboxes that enable multiple selection. This column s…" at bounding box center [819, 367] width 527 height 47
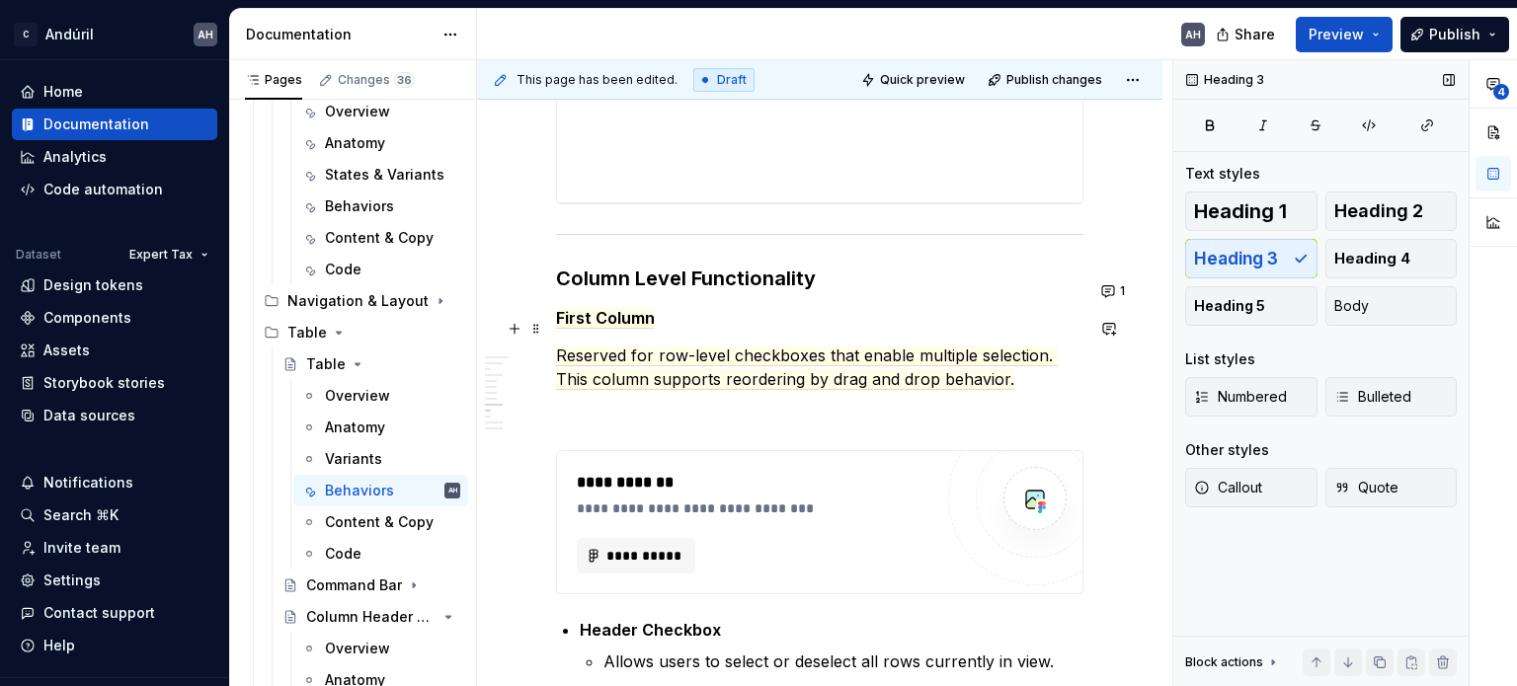
click at [1018, 356] on p "Reserved for row-level checkboxes that enable multiple selection. This column s…" at bounding box center [819, 367] width 527 height 47
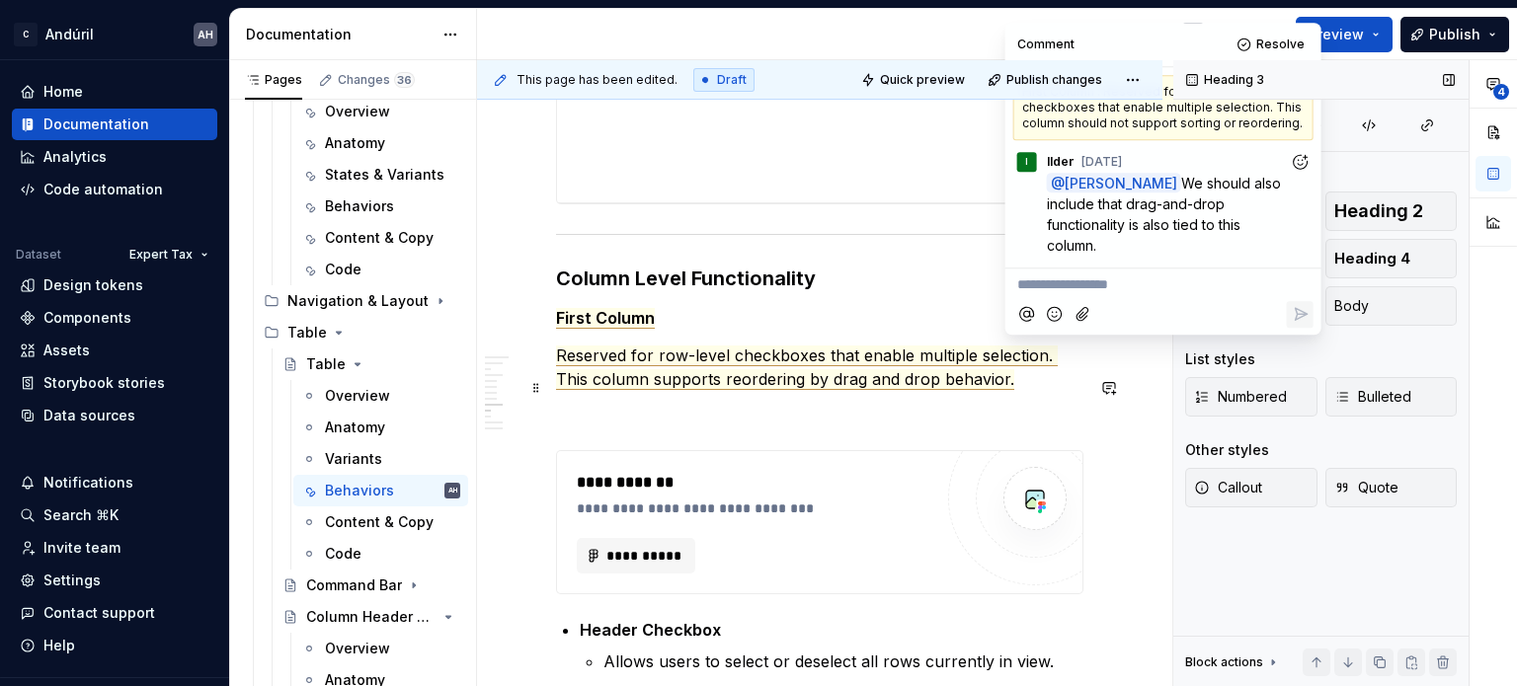
click at [920, 403] on p at bounding box center [819, 415] width 527 height 24
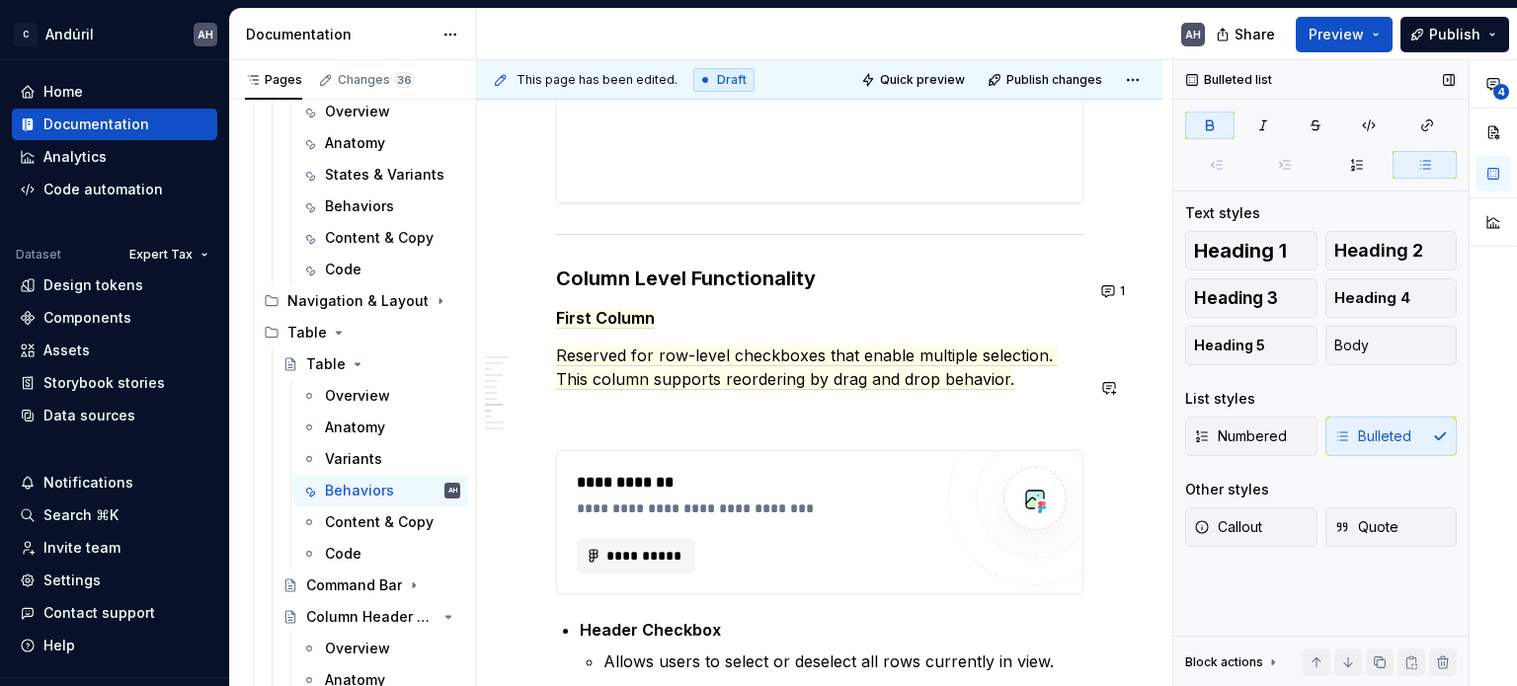
click at [648, 403] on p at bounding box center [819, 415] width 527 height 24
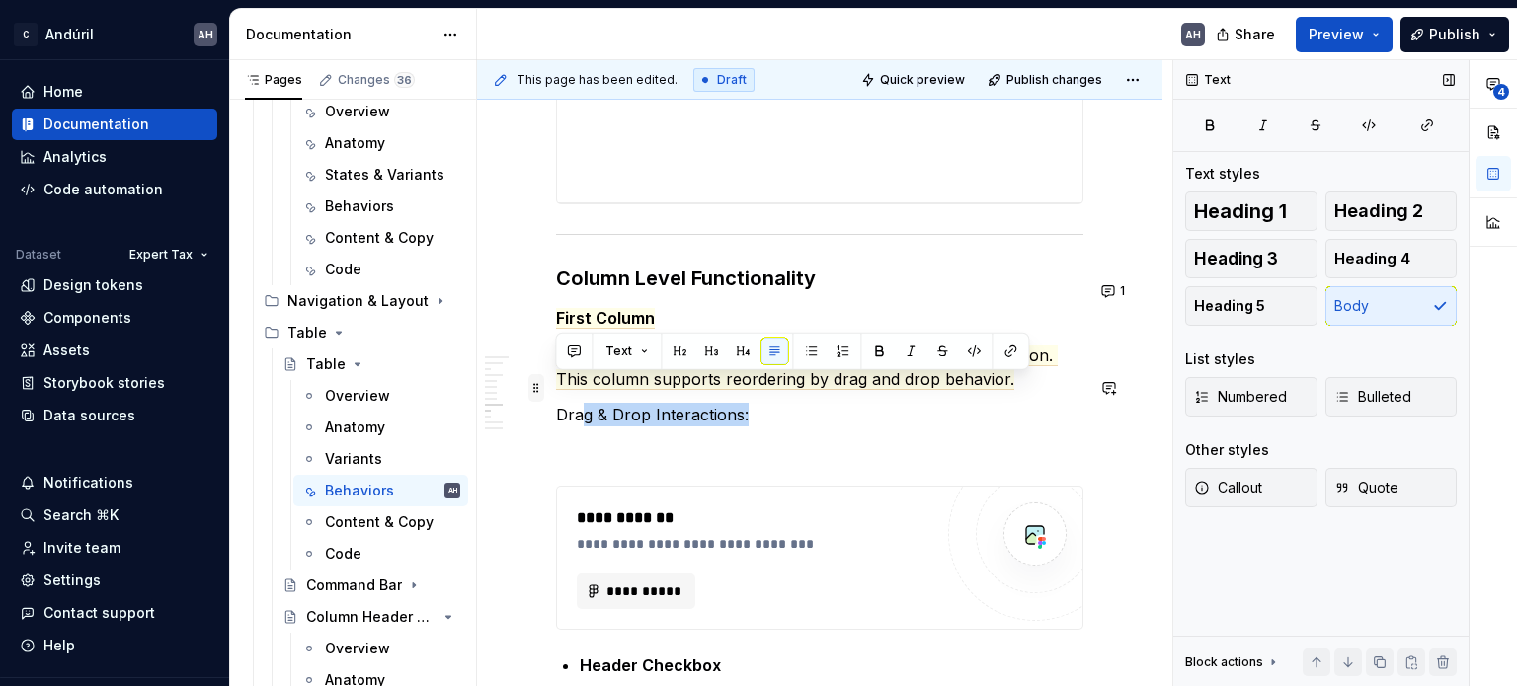
drag, startPoint x: 750, startPoint y: 388, endPoint x: 541, endPoint y: 394, distance: 209.4
click at [595, 405] on strong "g & Drop Interactions:" at bounding box center [670, 415] width 173 height 20
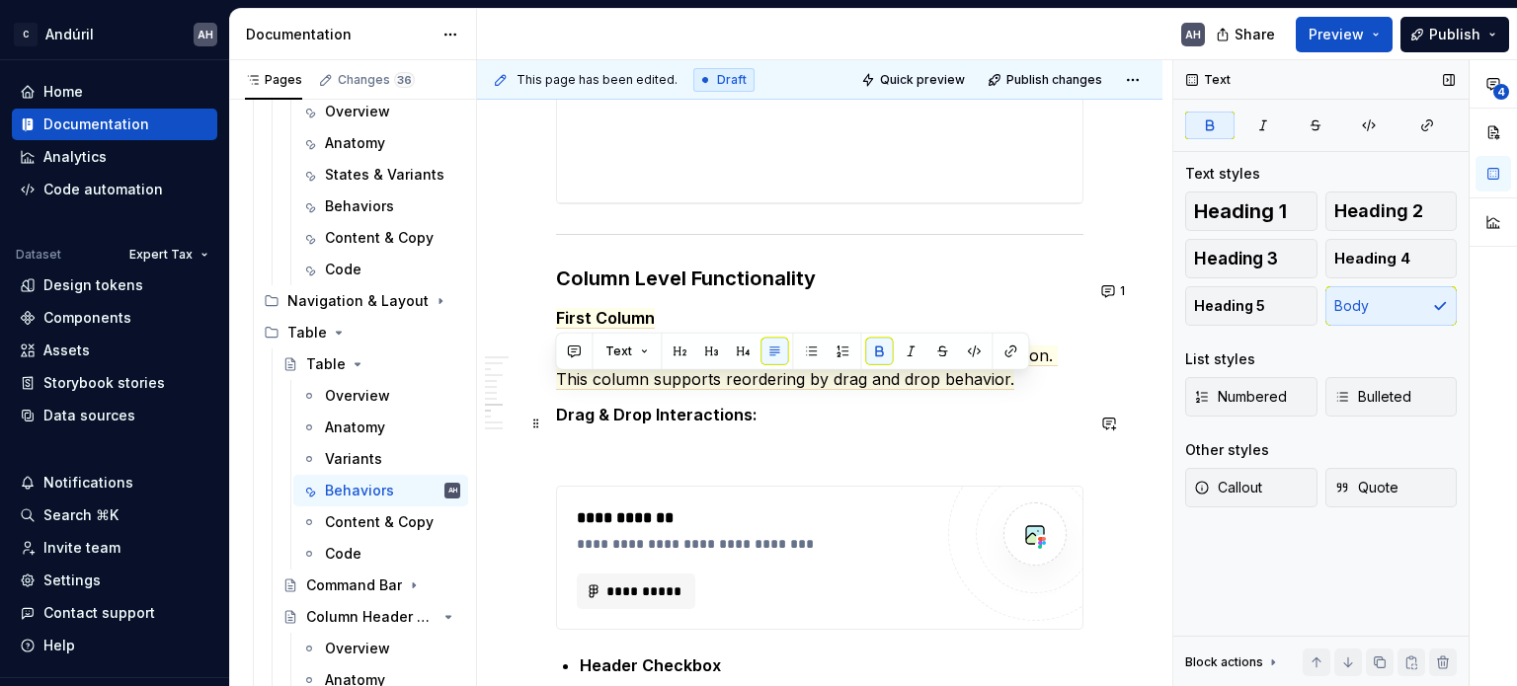
click at [604, 438] on p at bounding box center [819, 450] width 527 height 24
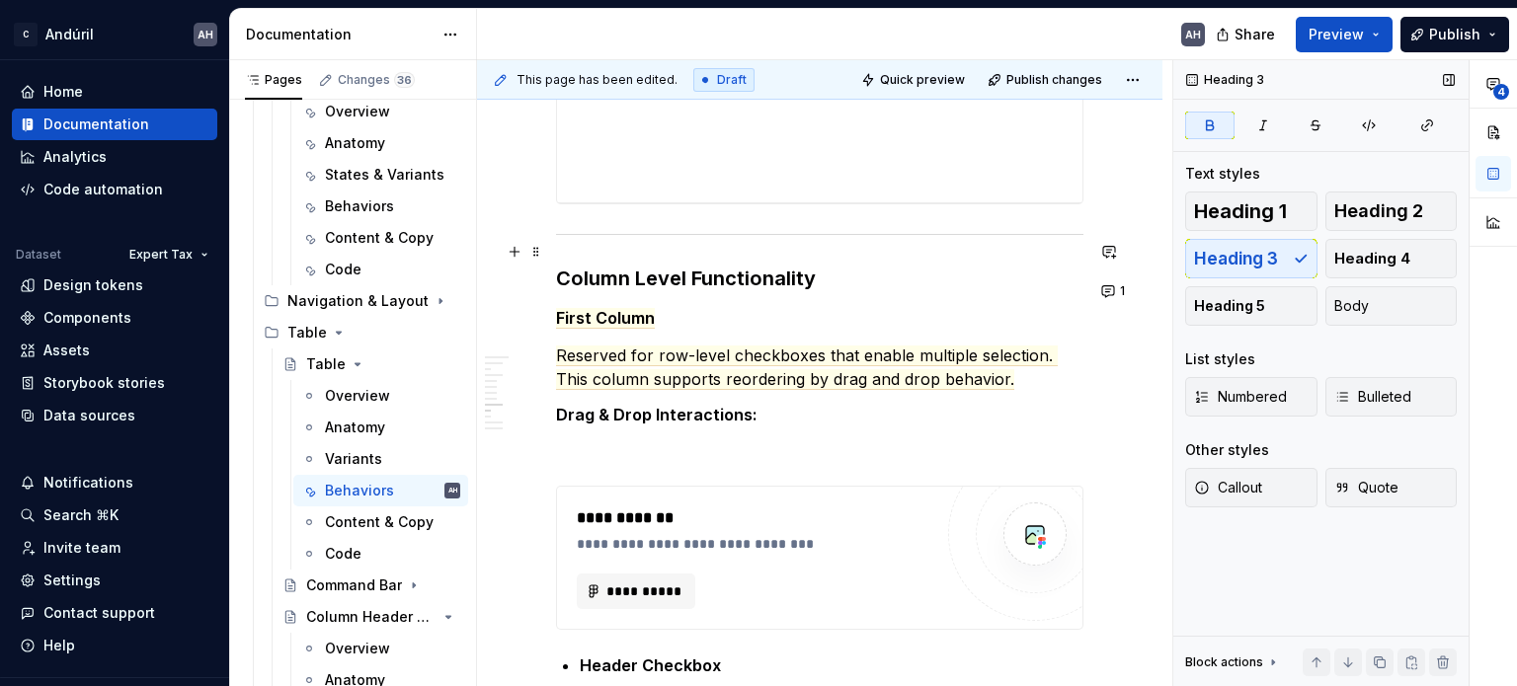
click at [827, 265] on h3 "Column Level Functionality" at bounding box center [819, 279] width 527 height 28
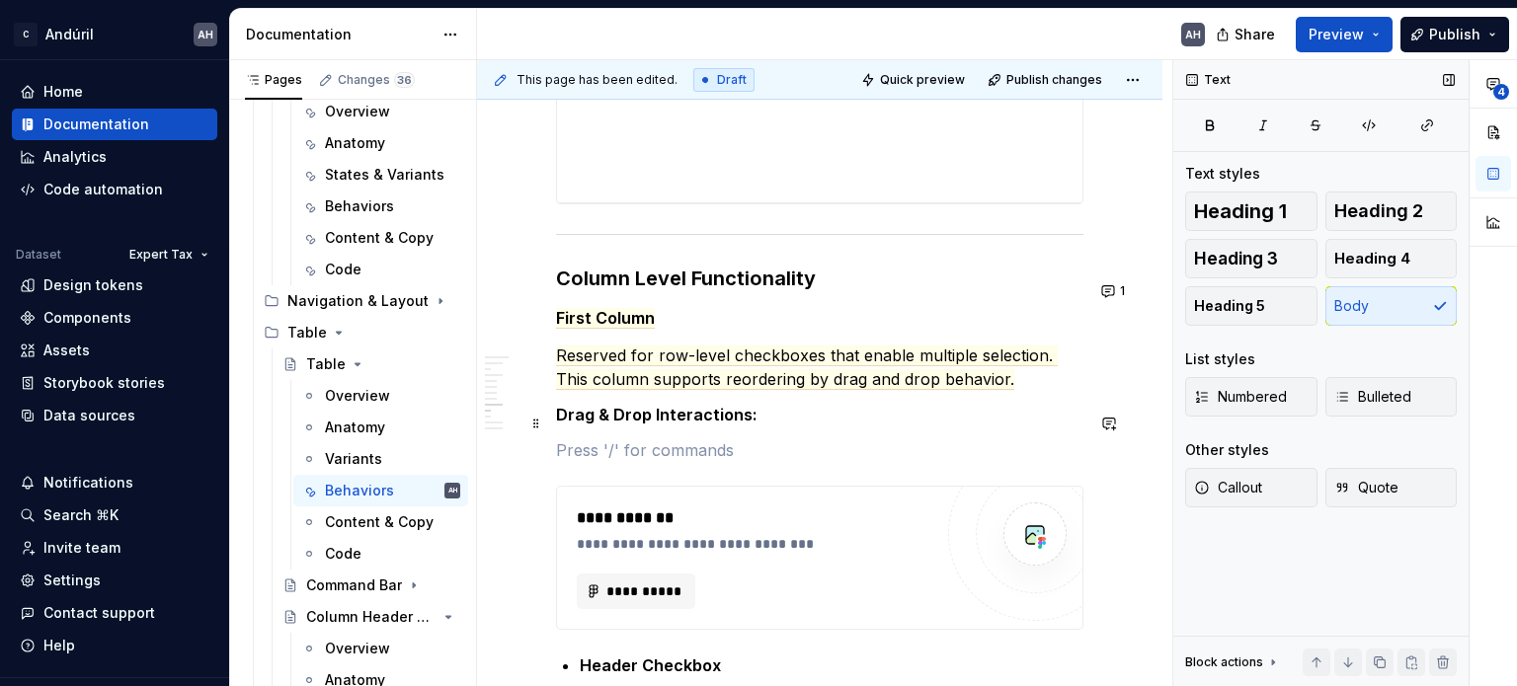
click at [688, 438] on p at bounding box center [819, 450] width 527 height 24
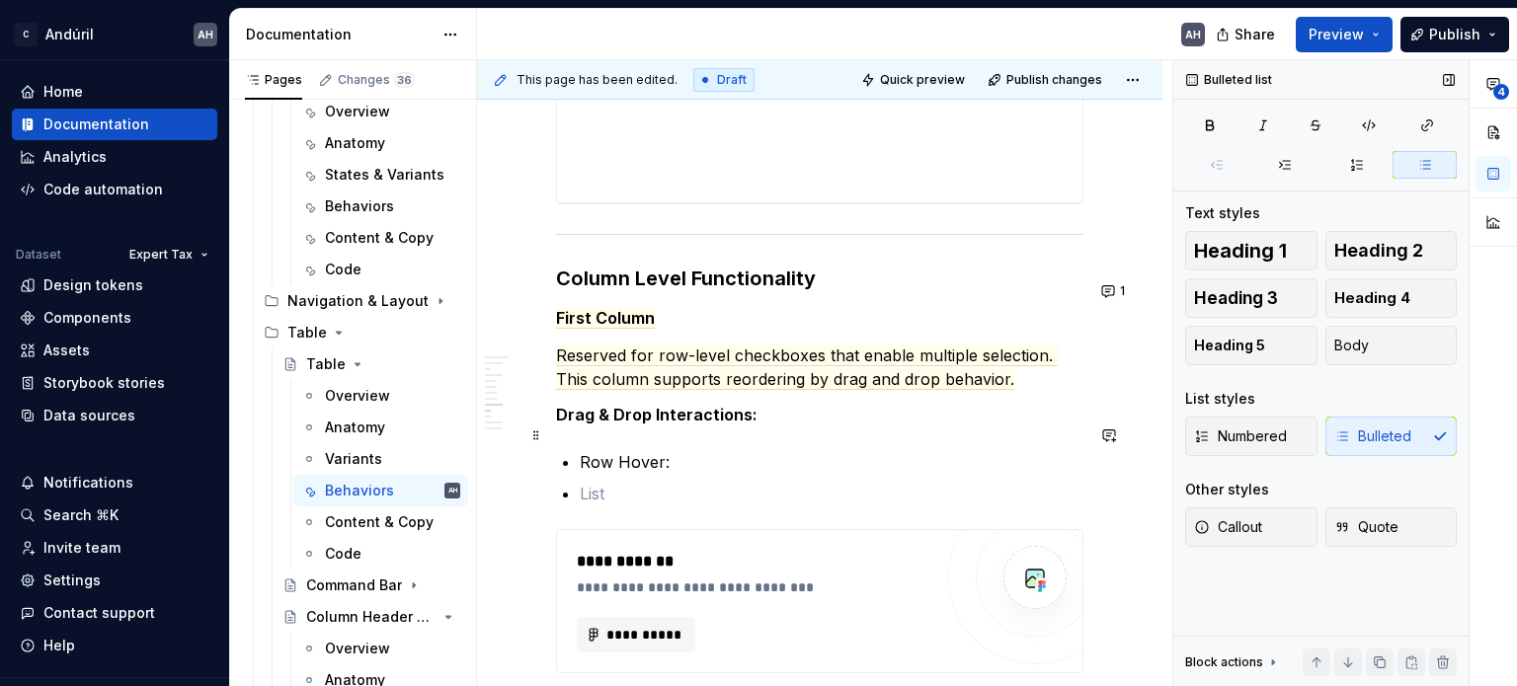
click at [695, 450] on p "Row Hover:" at bounding box center [832, 462] width 504 height 24
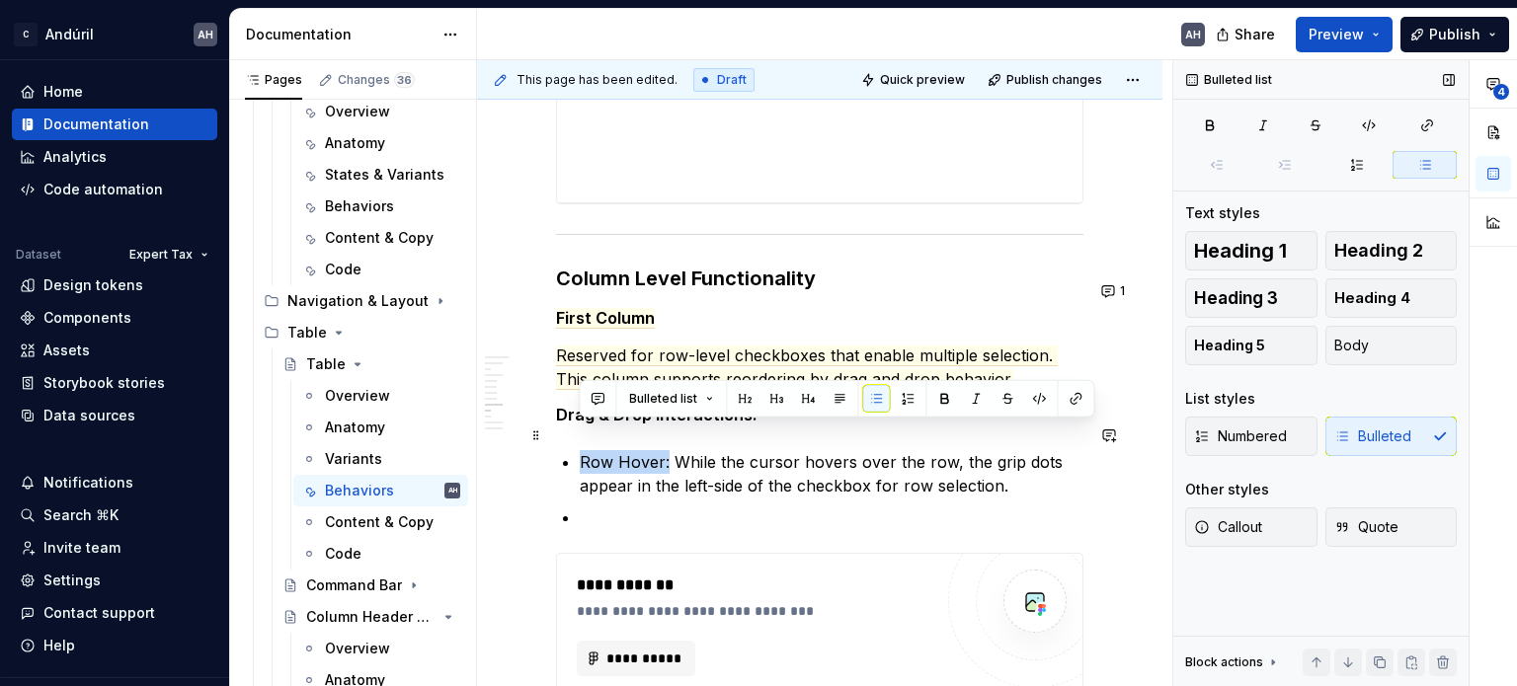
drag, startPoint x: 663, startPoint y: 434, endPoint x: 572, endPoint y: 428, distance: 92.0
click at [663, 506] on p at bounding box center [832, 518] width 504 height 24
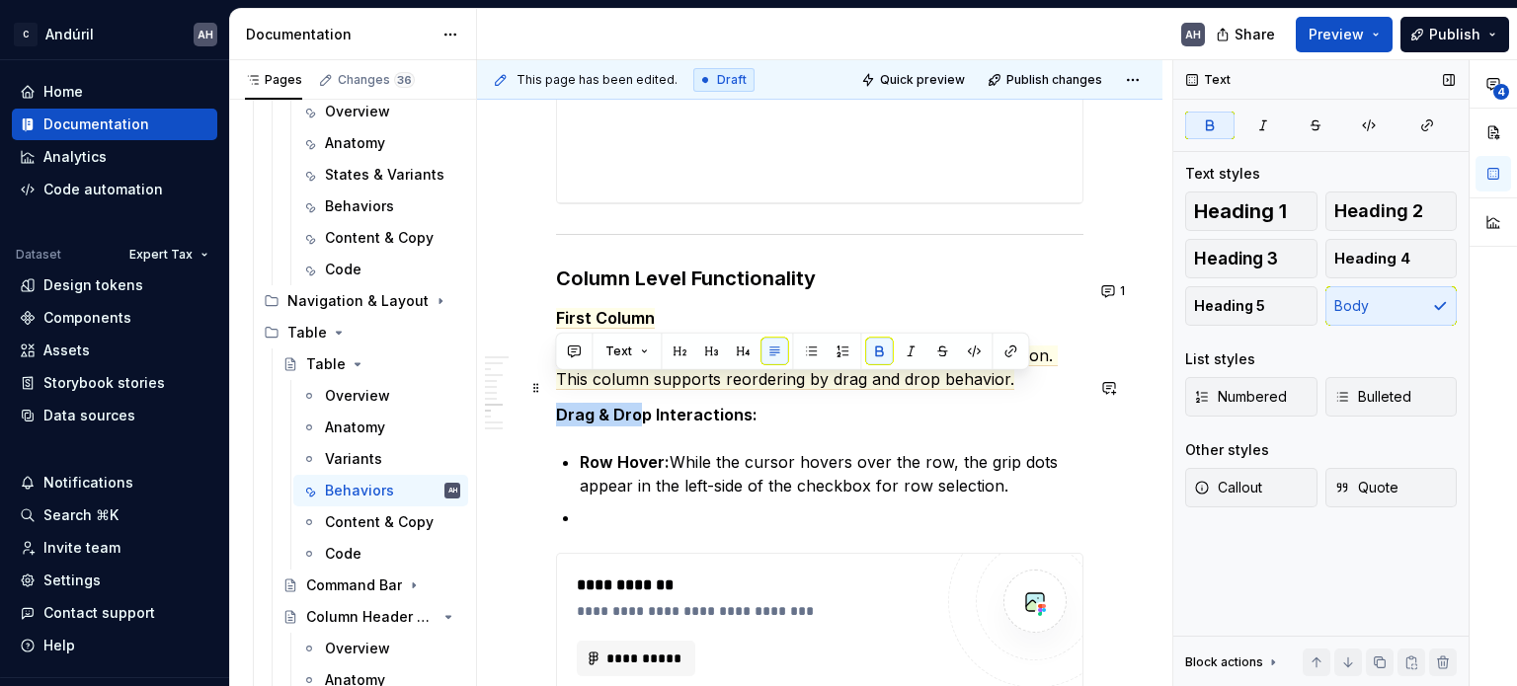
drag, startPoint x: 642, startPoint y: 390, endPoint x: 556, endPoint y: 384, distance: 86.1
click at [556, 405] on strong "Drag & Drop Interactions:" at bounding box center [656, 415] width 201 height 20
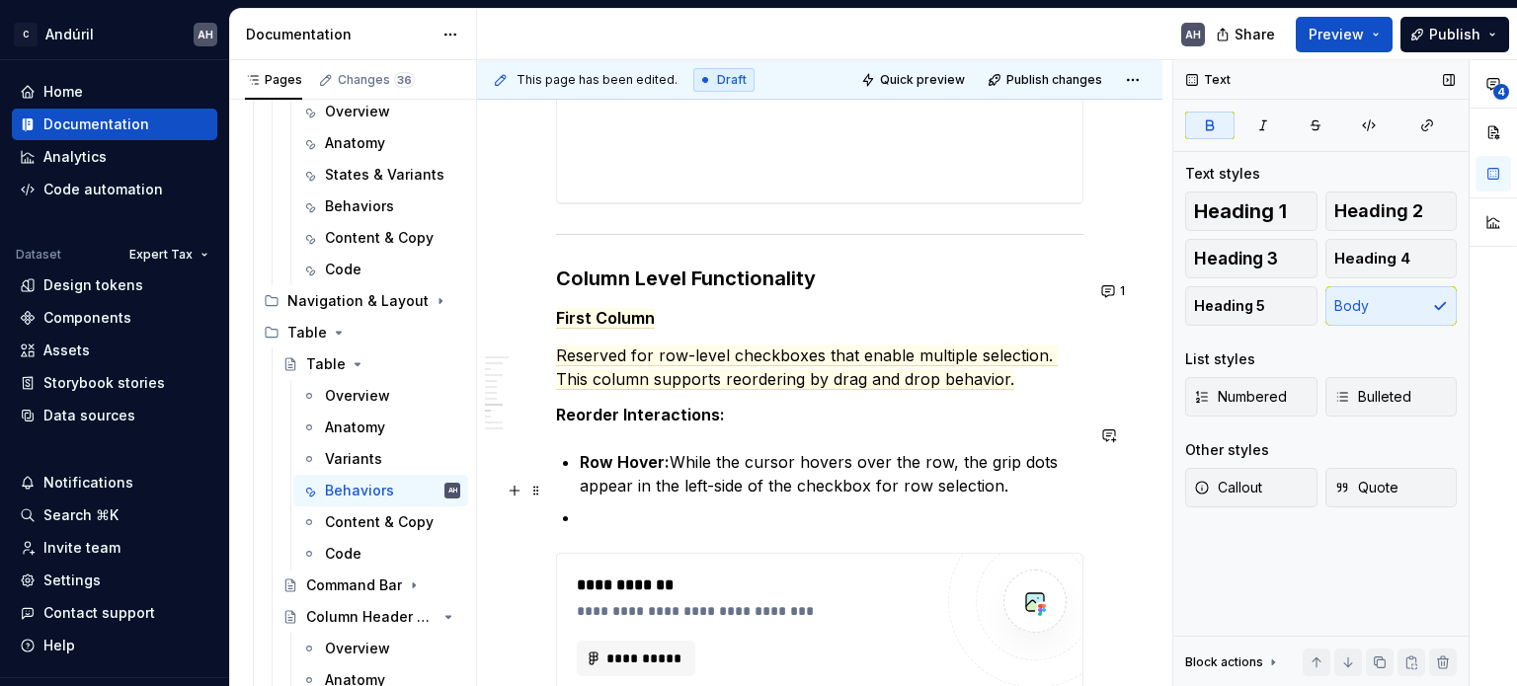
click at [652, 506] on p at bounding box center [832, 518] width 504 height 24
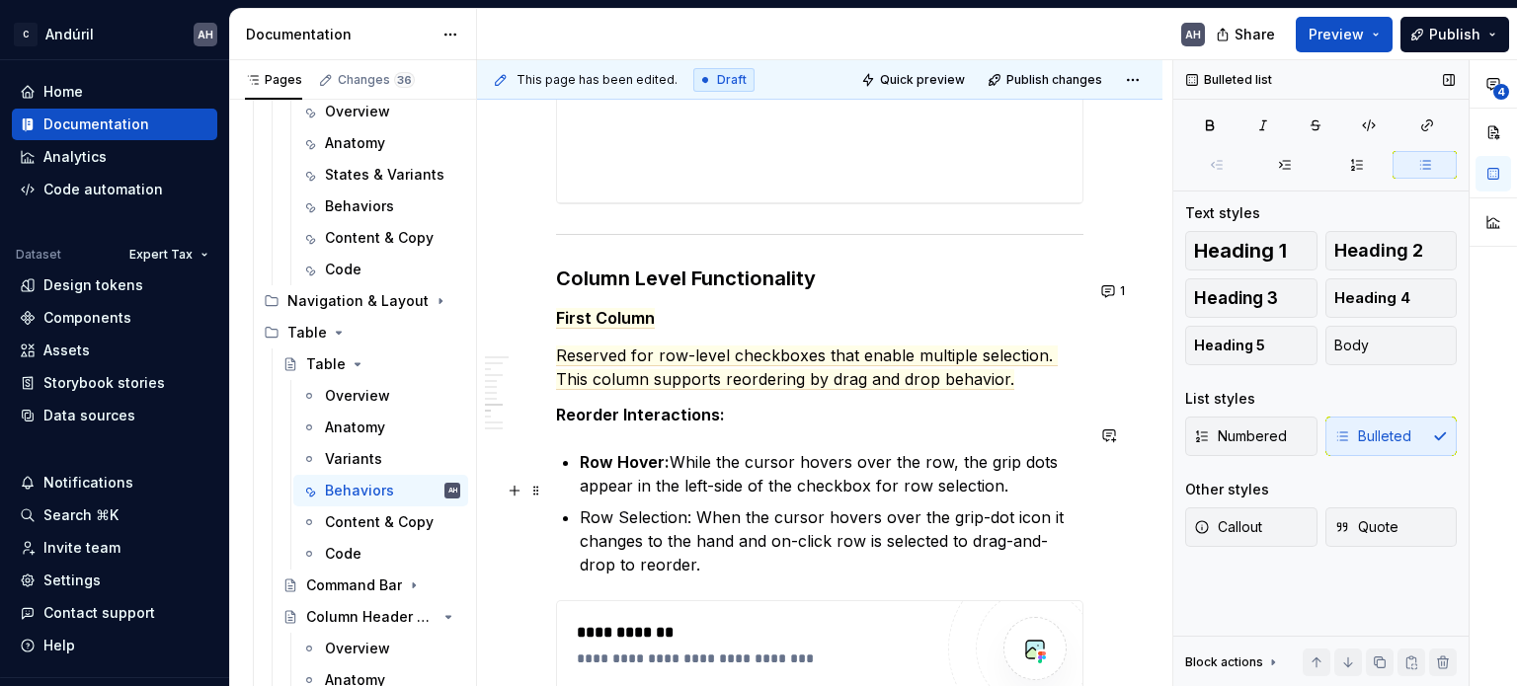
click at [952, 516] on p "Row Selection: When the cursor hovers over the grip-dot icon it changes to the …" at bounding box center [832, 541] width 504 height 71
click at [932, 541] on p "Row Selection: When the cursor hovers over the grip-dot icon it changes to the …" at bounding box center [832, 541] width 504 height 71
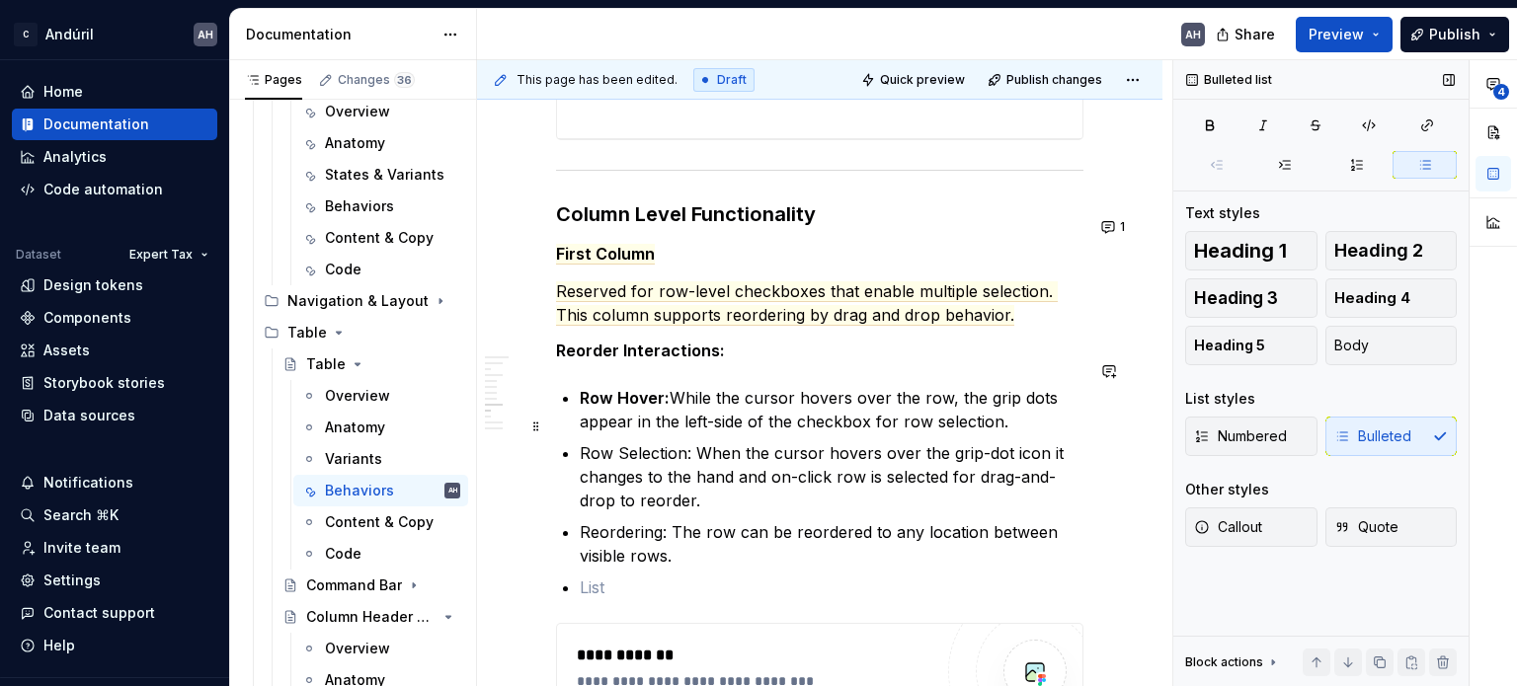
scroll to position [3734, 0]
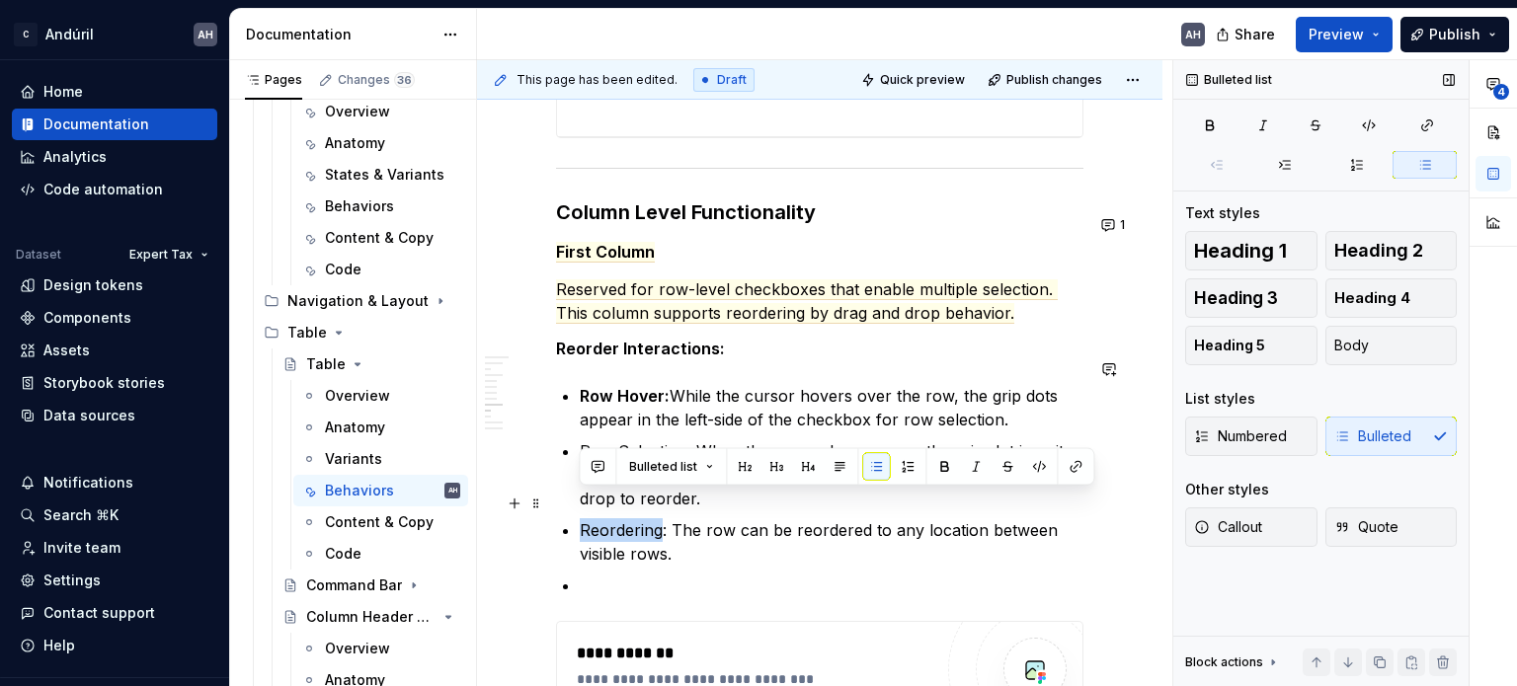
drag, startPoint x: 661, startPoint y: 504, endPoint x: 576, endPoint y: 506, distance: 84.9
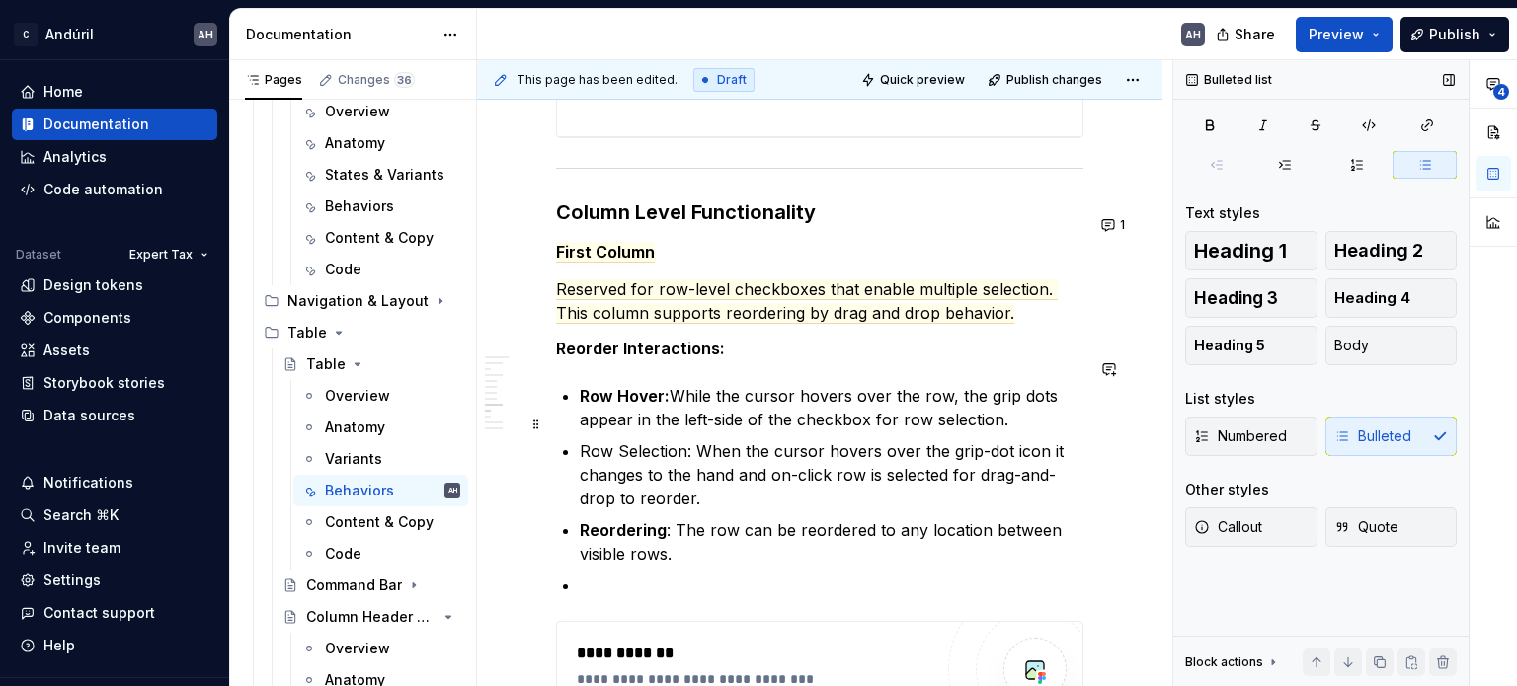
click at [685, 439] on p "Row Selection: When the cursor hovers over the grip-dot icon it changes to the …" at bounding box center [832, 474] width 504 height 71
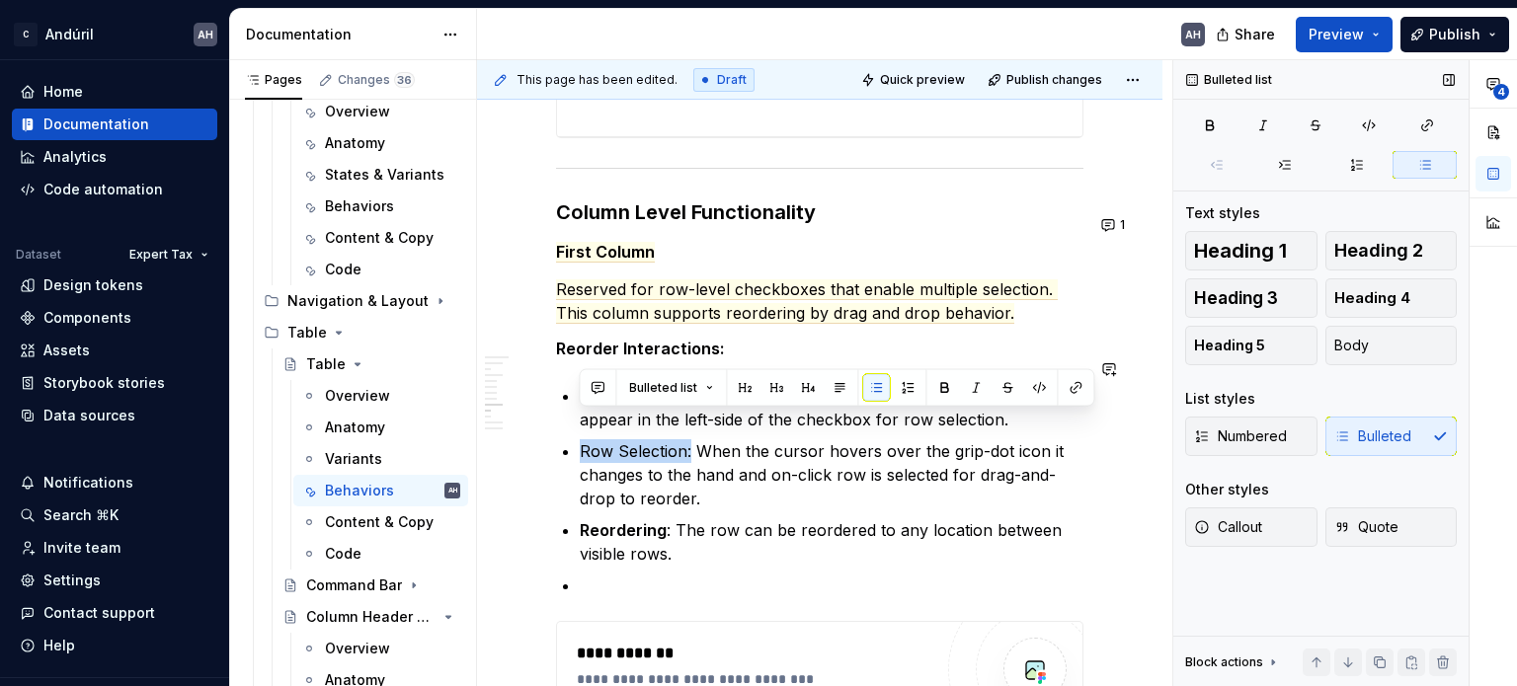
drag, startPoint x: 685, startPoint y: 421, endPoint x: 590, endPoint y: 419, distance: 94.8
click at [590, 439] on p "Row Selection: When the cursor hovers over the grip-dot icon it changes to the …" at bounding box center [832, 474] width 504 height 71
type textarea "*"
